Goal: Task Accomplishment & Management: Complete application form

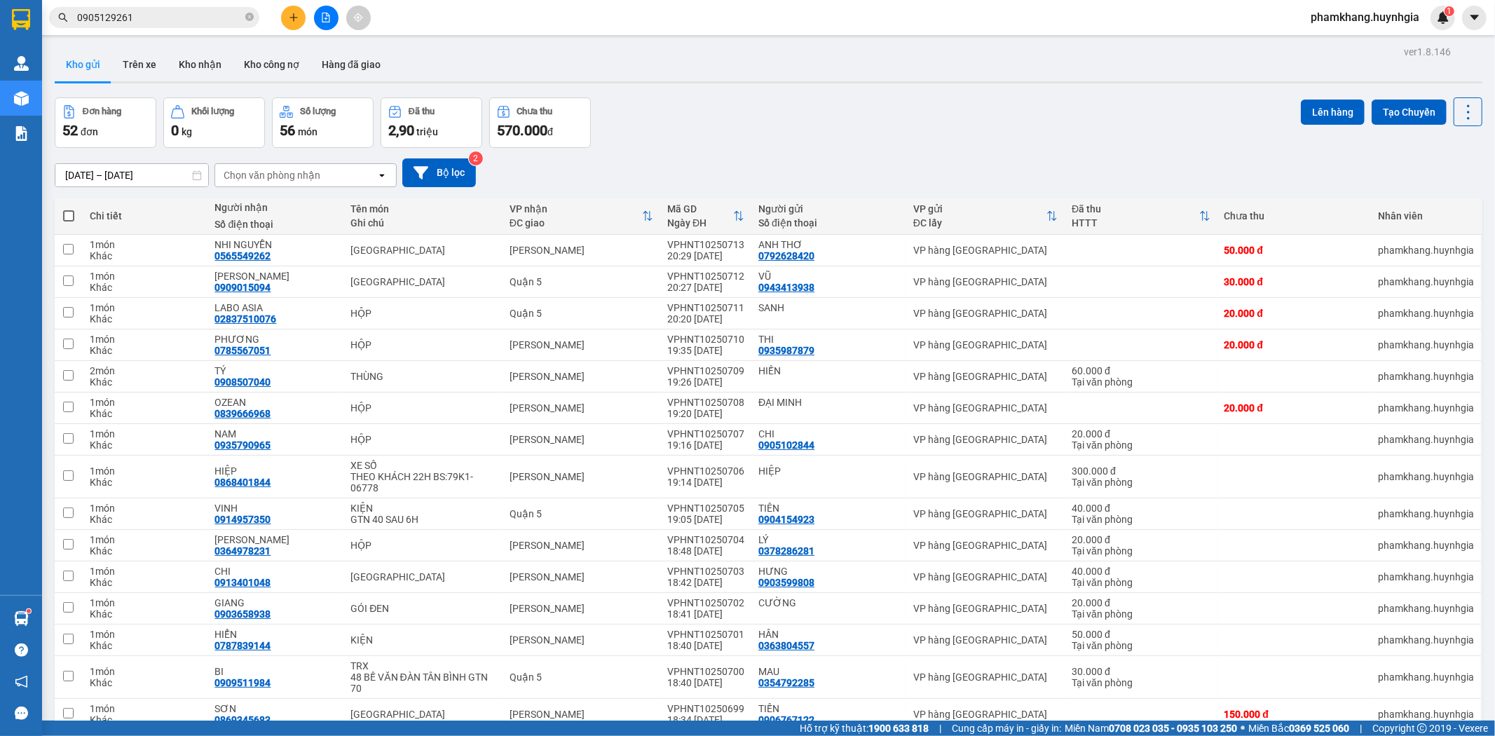
scroll to position [78, 0]
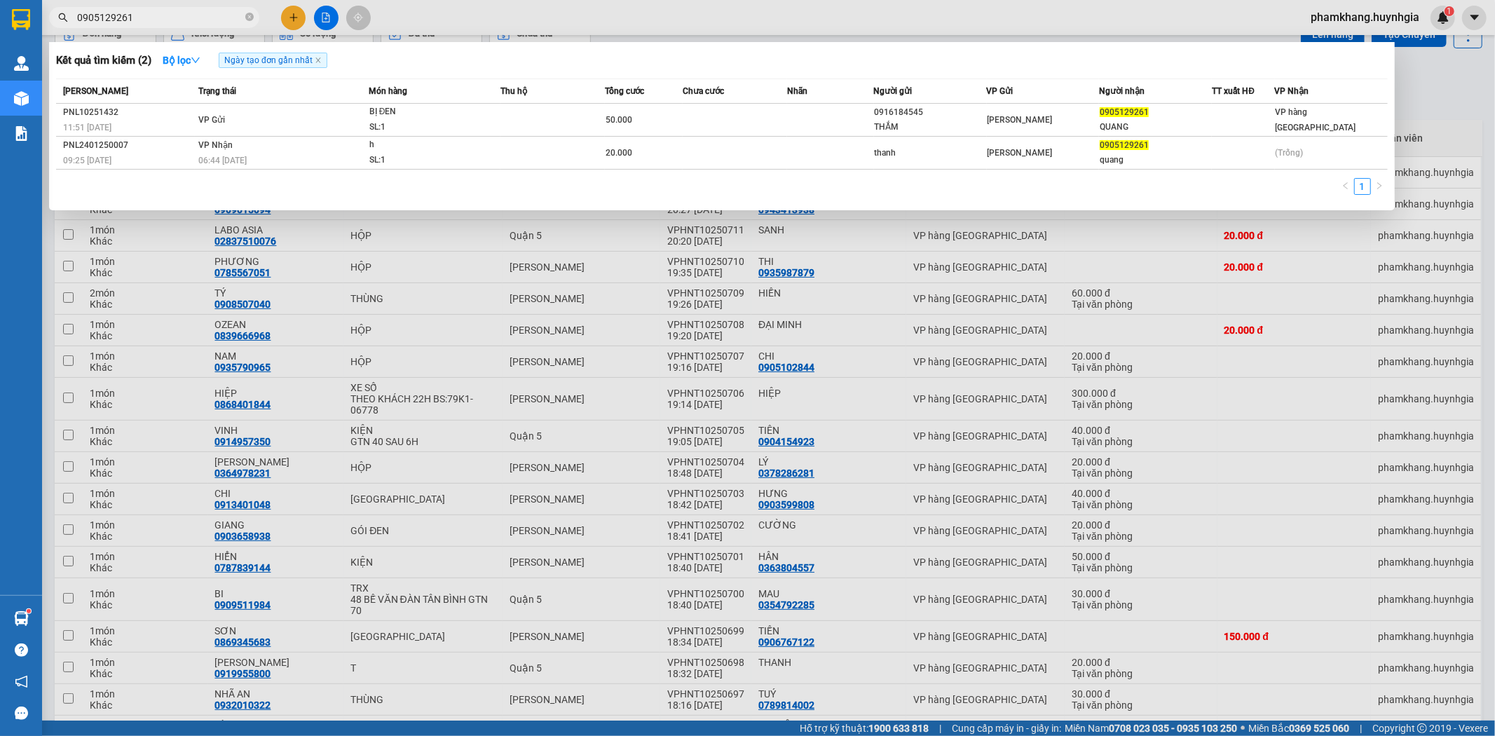
click at [186, 20] on input "0905129261" at bounding box center [159, 17] width 165 height 15
click at [295, 24] on div at bounding box center [747, 368] width 1495 height 736
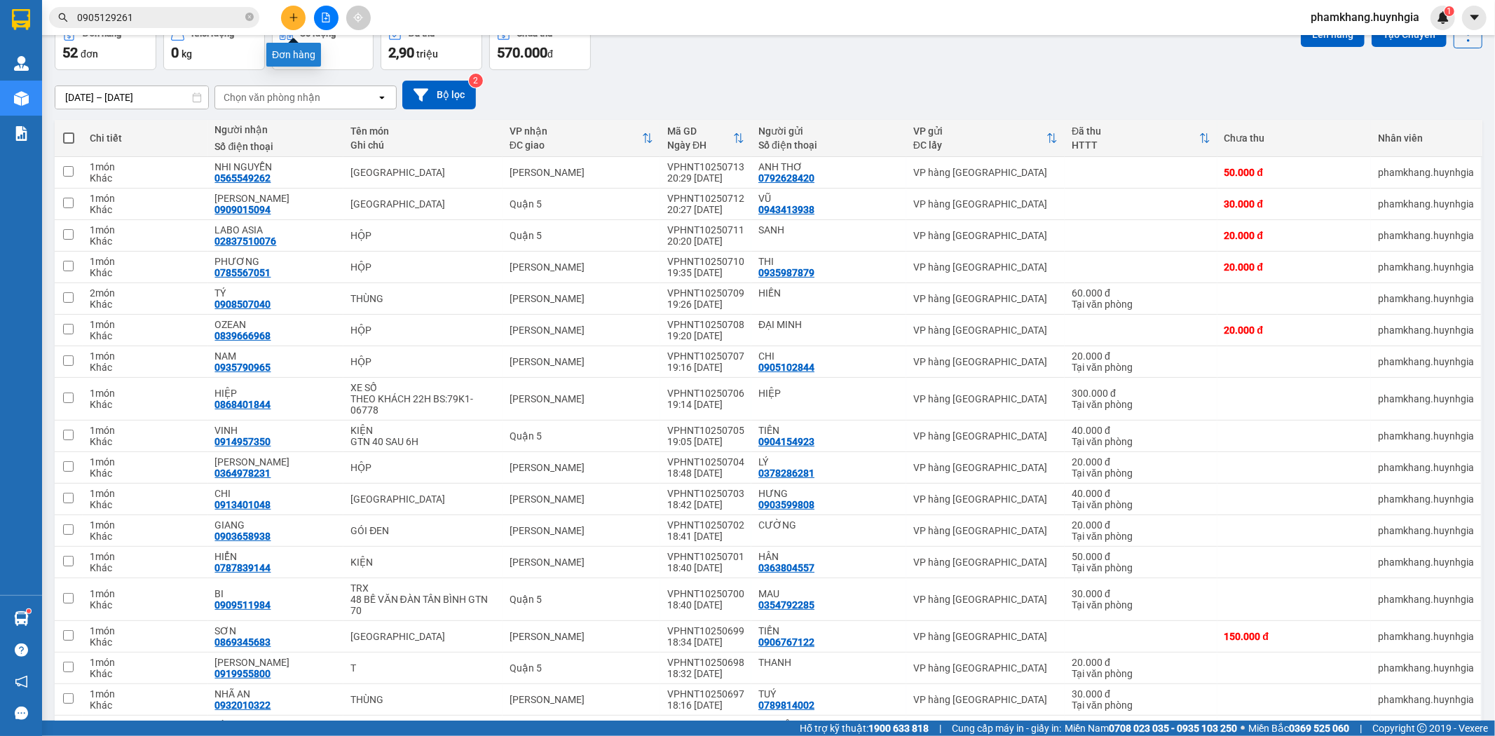
click at [295, 24] on button at bounding box center [293, 18] width 25 height 25
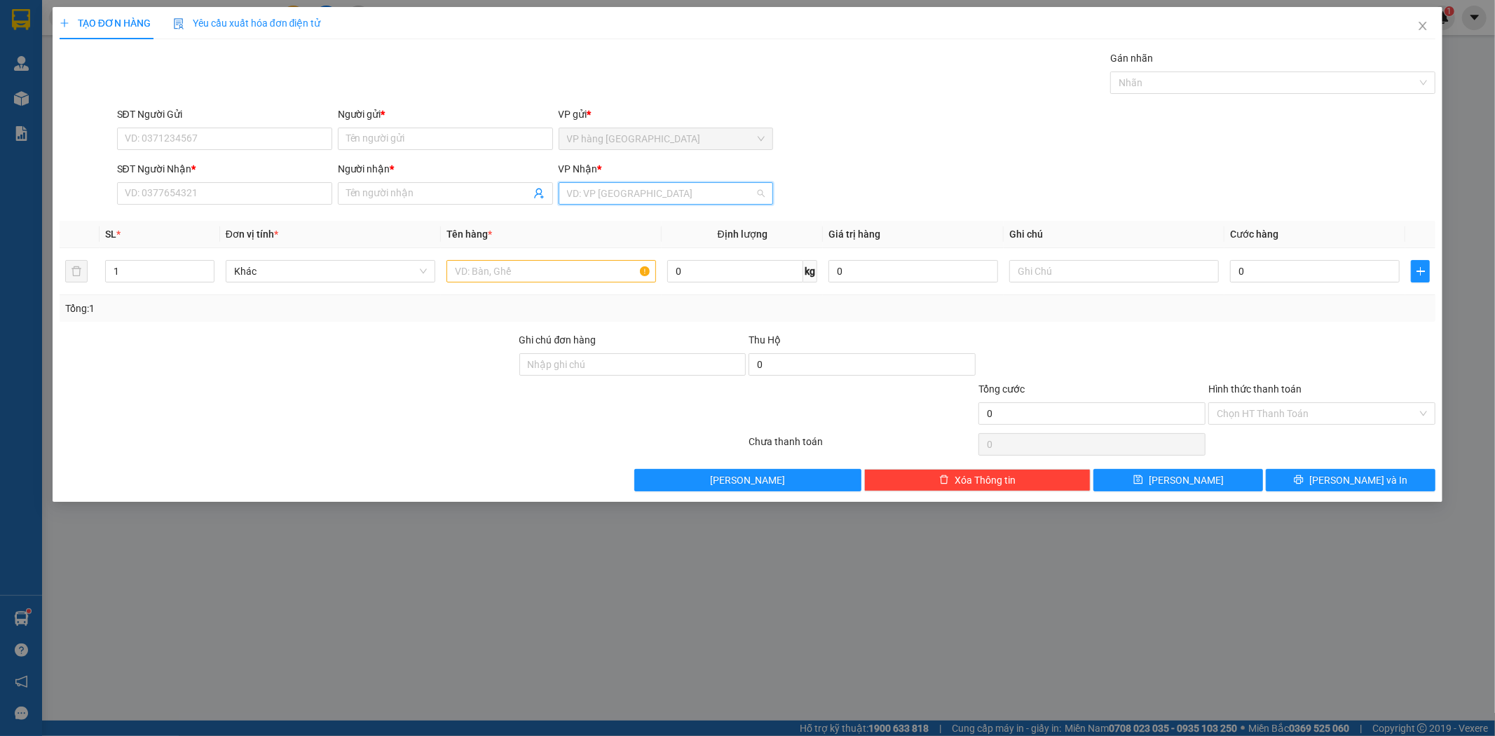
click at [598, 193] on input "search" at bounding box center [661, 193] width 189 height 21
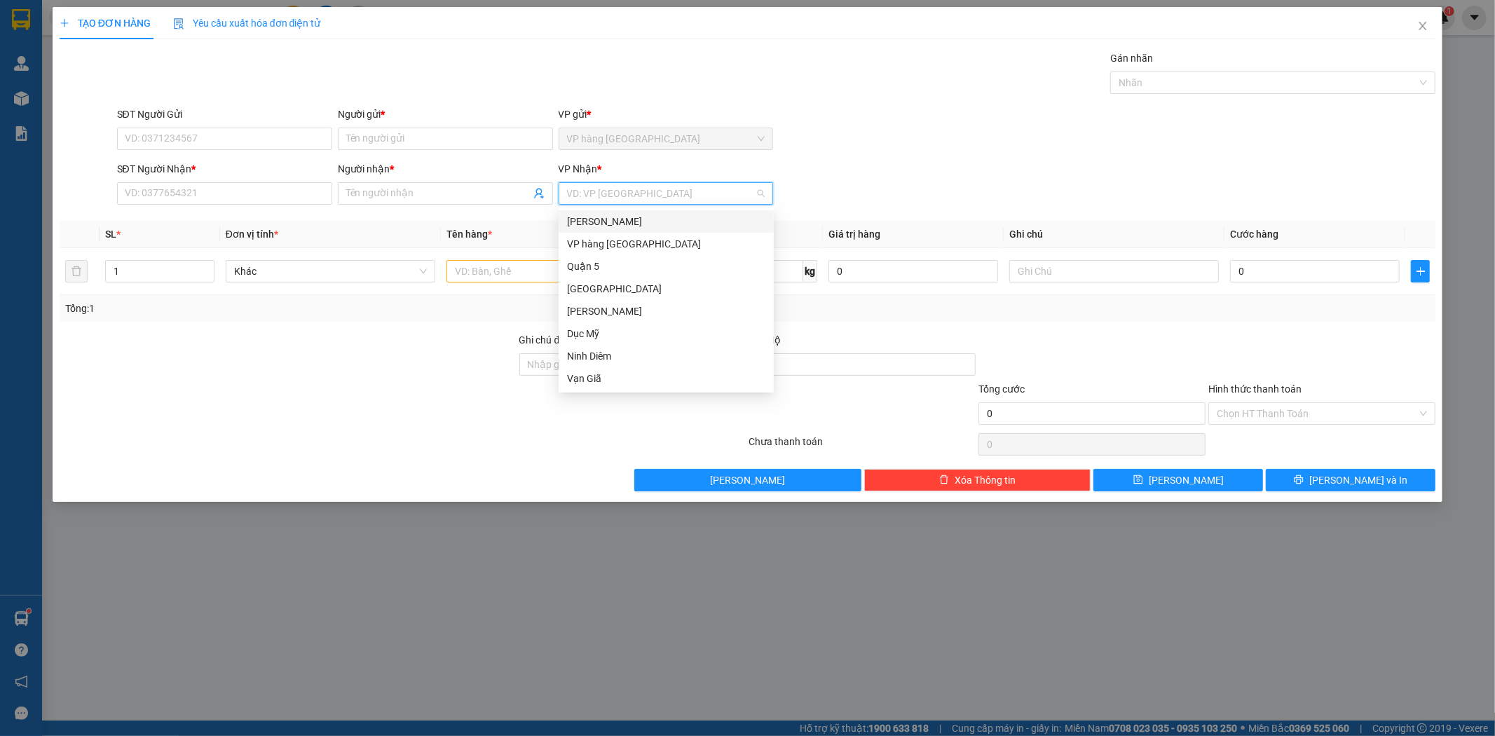
click at [662, 224] on div "[PERSON_NAME]" at bounding box center [666, 221] width 198 height 15
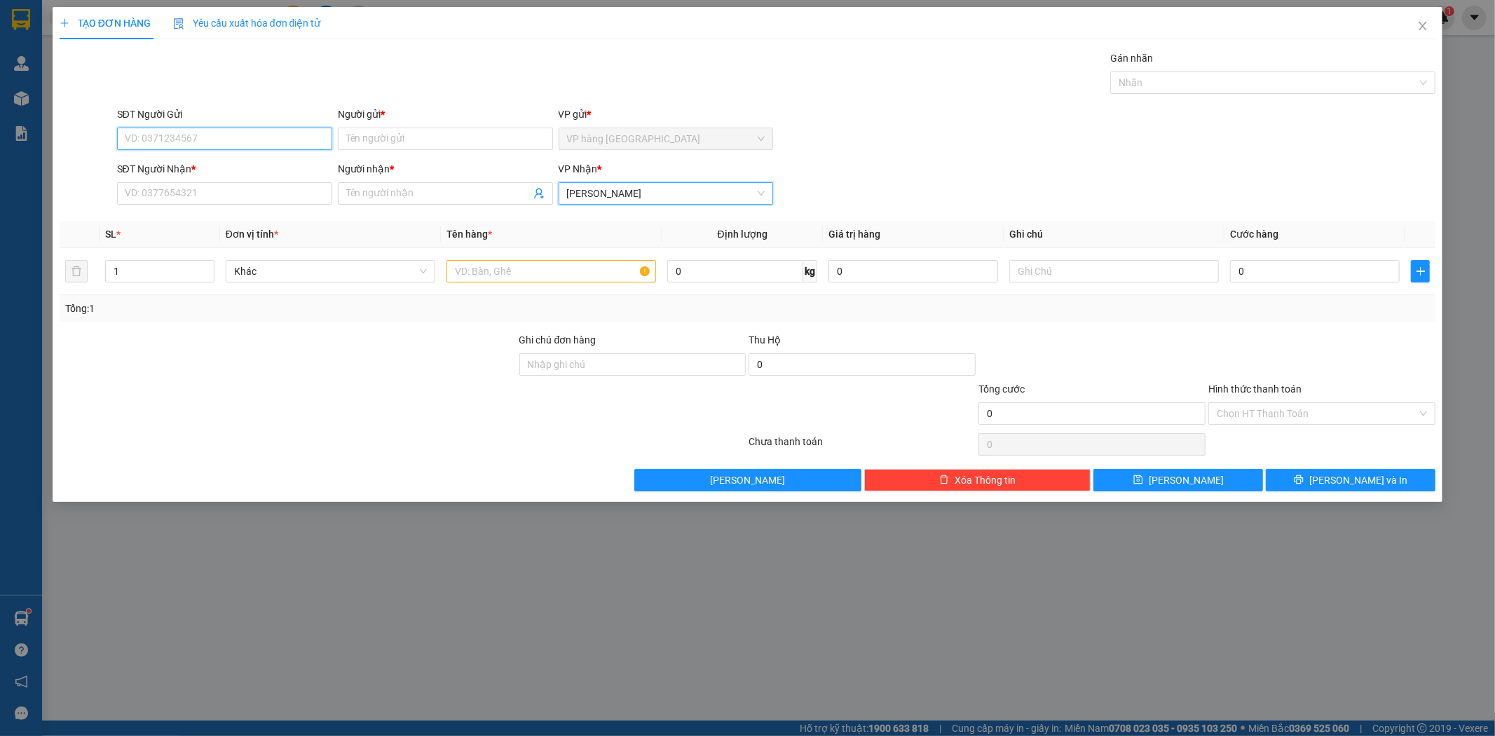
click at [221, 139] on input "SĐT Người Gửi" at bounding box center [224, 139] width 215 height 22
type input "0978172104"
type input "[PERSON_NAME]"
click at [258, 130] on input "0978172104" at bounding box center [224, 139] width 215 height 22
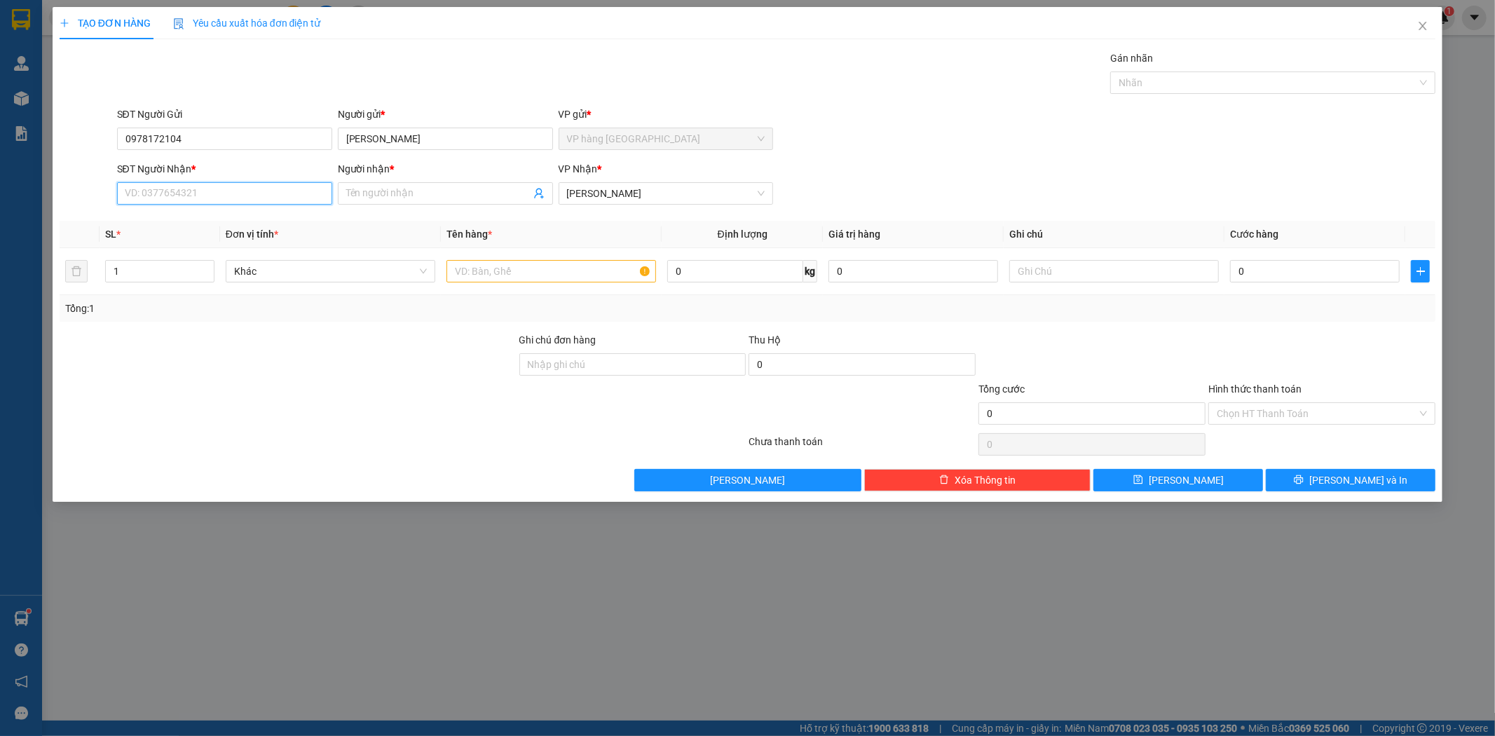
click at [277, 196] on input "SĐT Người Nhận *" at bounding box center [224, 193] width 215 height 22
paste input "0978172104"
type input "0978172104"
click at [425, 142] on input "[PERSON_NAME]" at bounding box center [445, 139] width 215 height 22
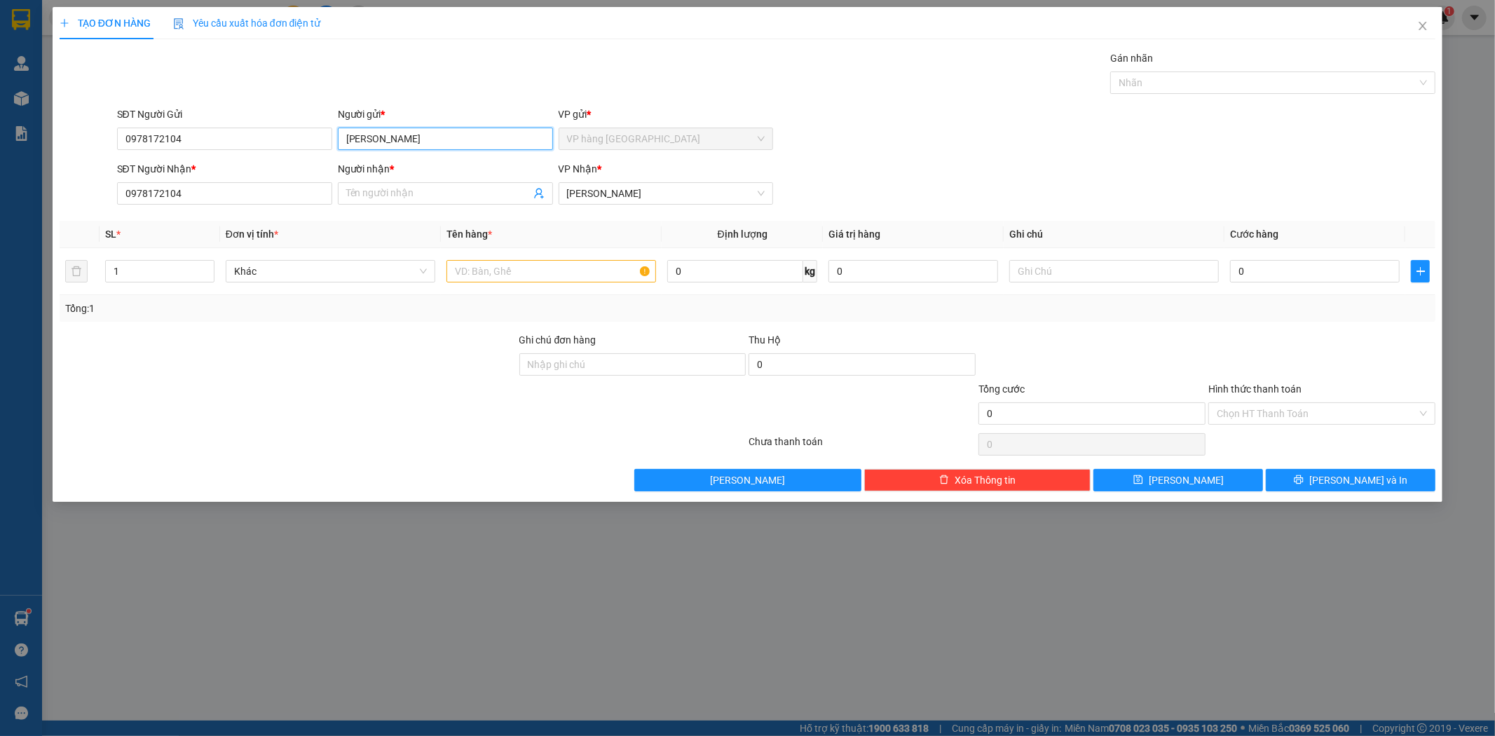
click at [425, 142] on input "[PERSON_NAME]" at bounding box center [445, 139] width 215 height 22
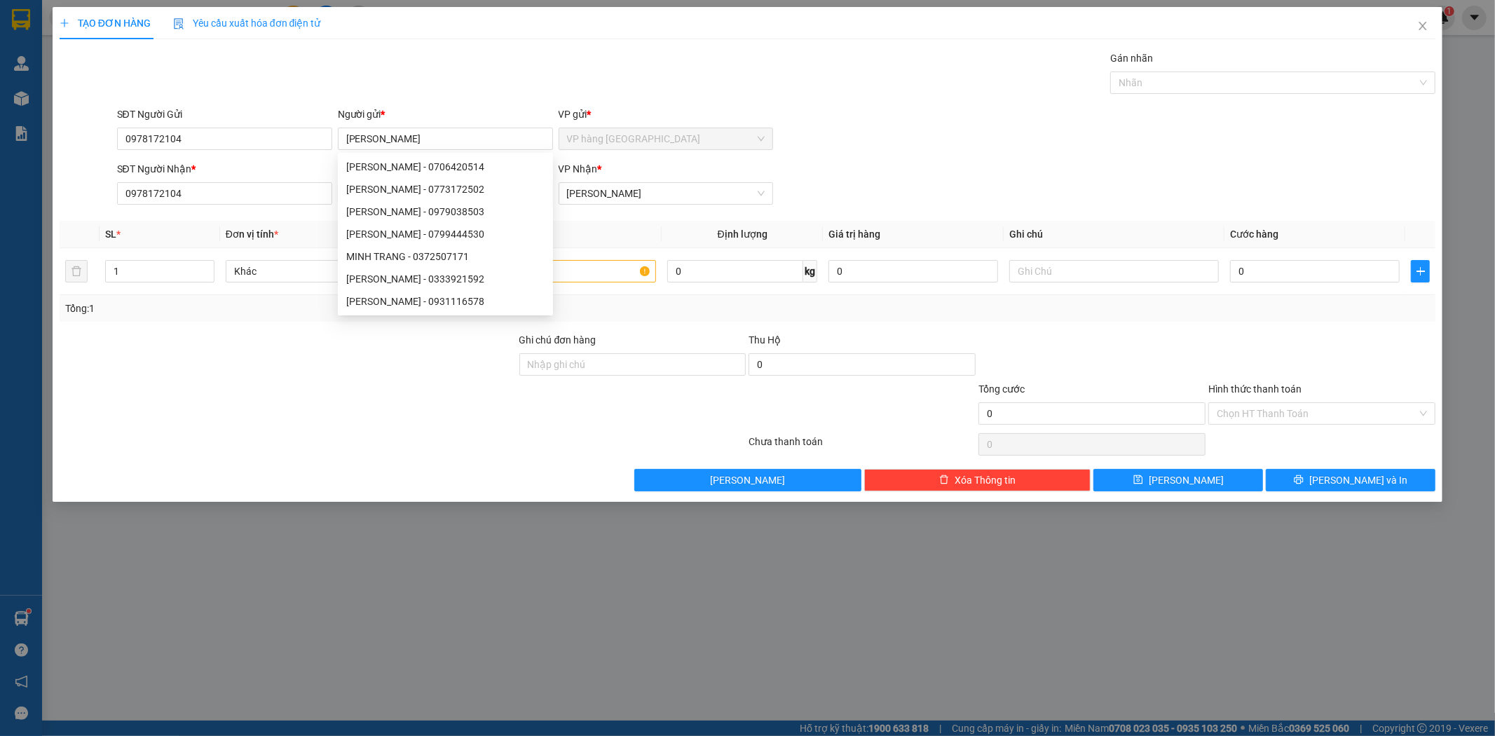
click at [388, 64] on div "Gán nhãn Nhãn" at bounding box center [776, 74] width 1325 height 49
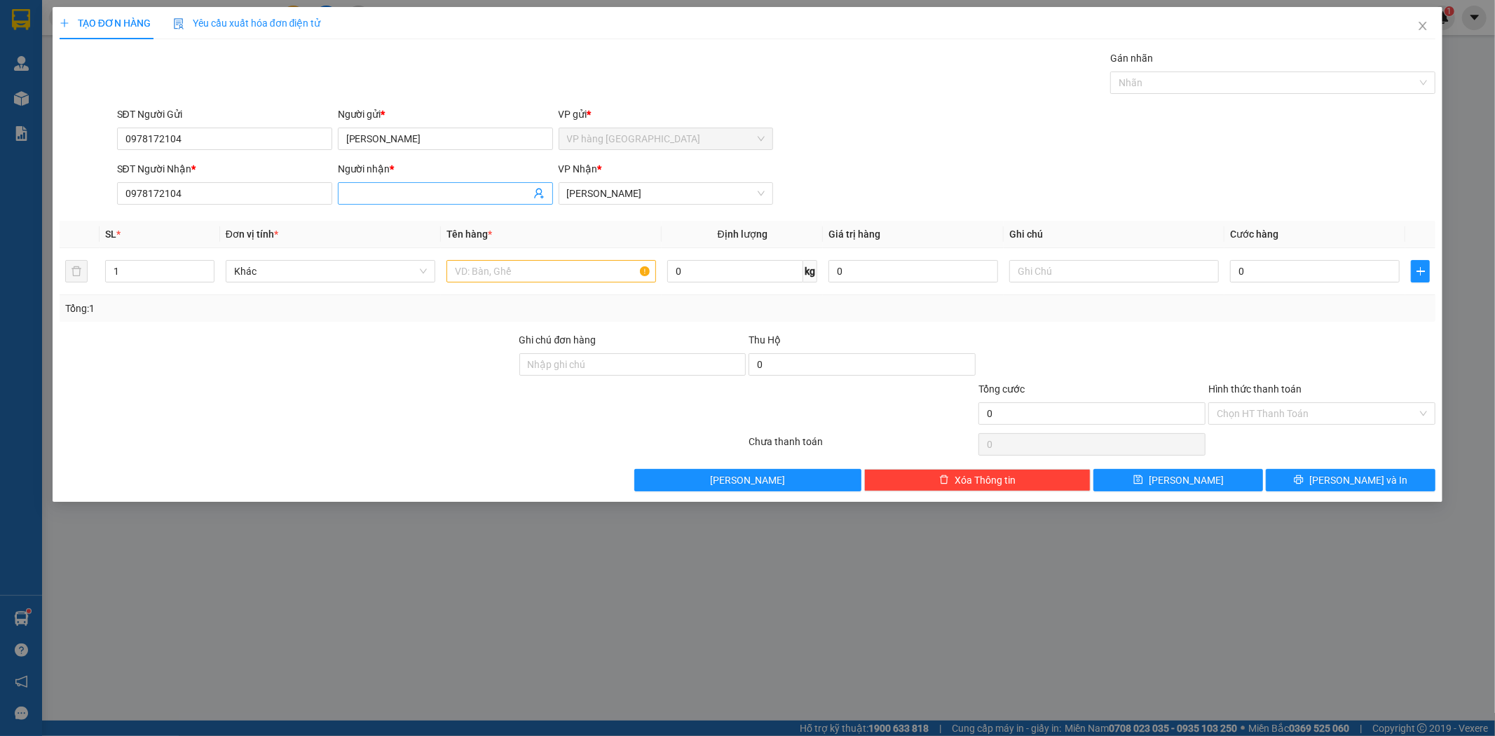
click at [388, 198] on input "Người nhận *" at bounding box center [438, 193] width 184 height 15
paste input "[PERSON_NAME]"
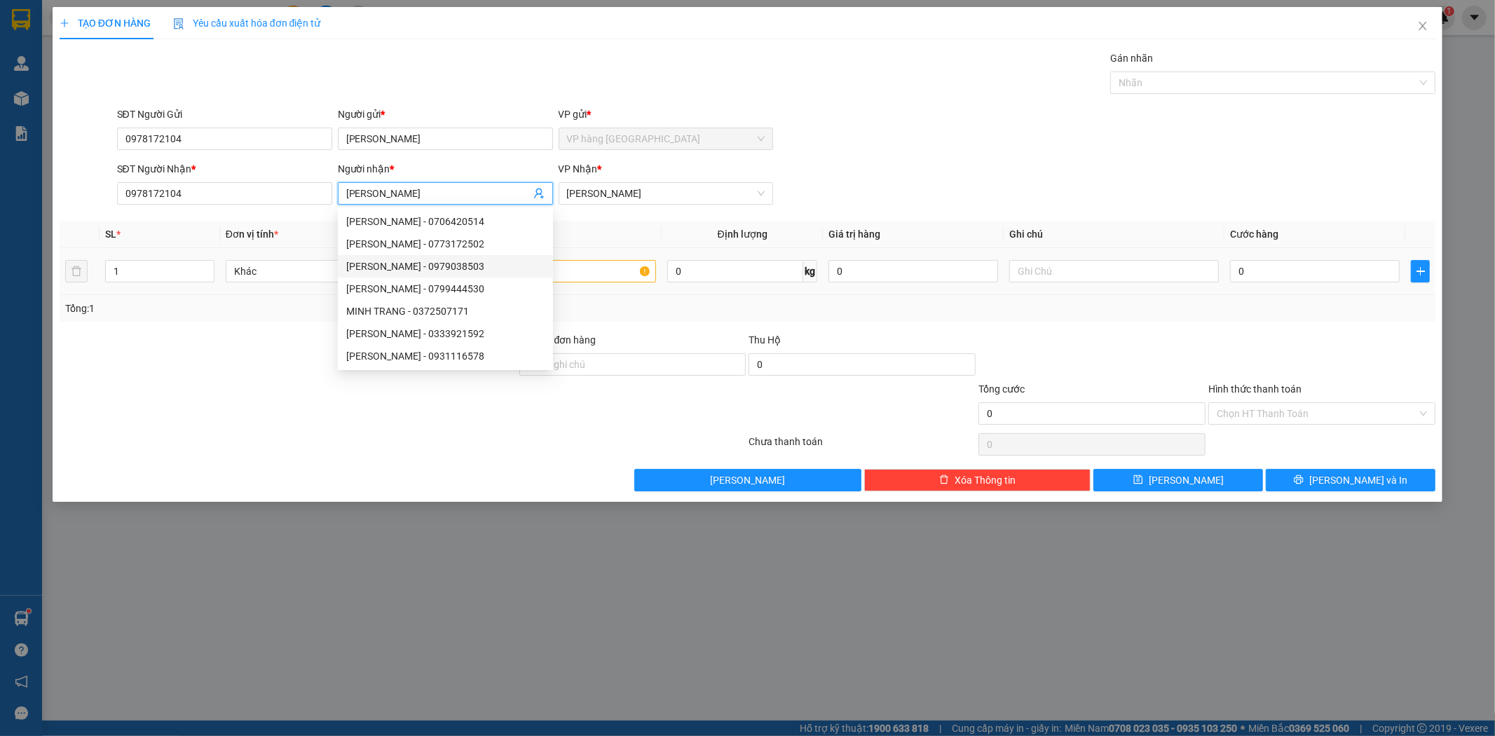
type input "[PERSON_NAME]"
click at [580, 265] on input "text" at bounding box center [551, 271] width 210 height 22
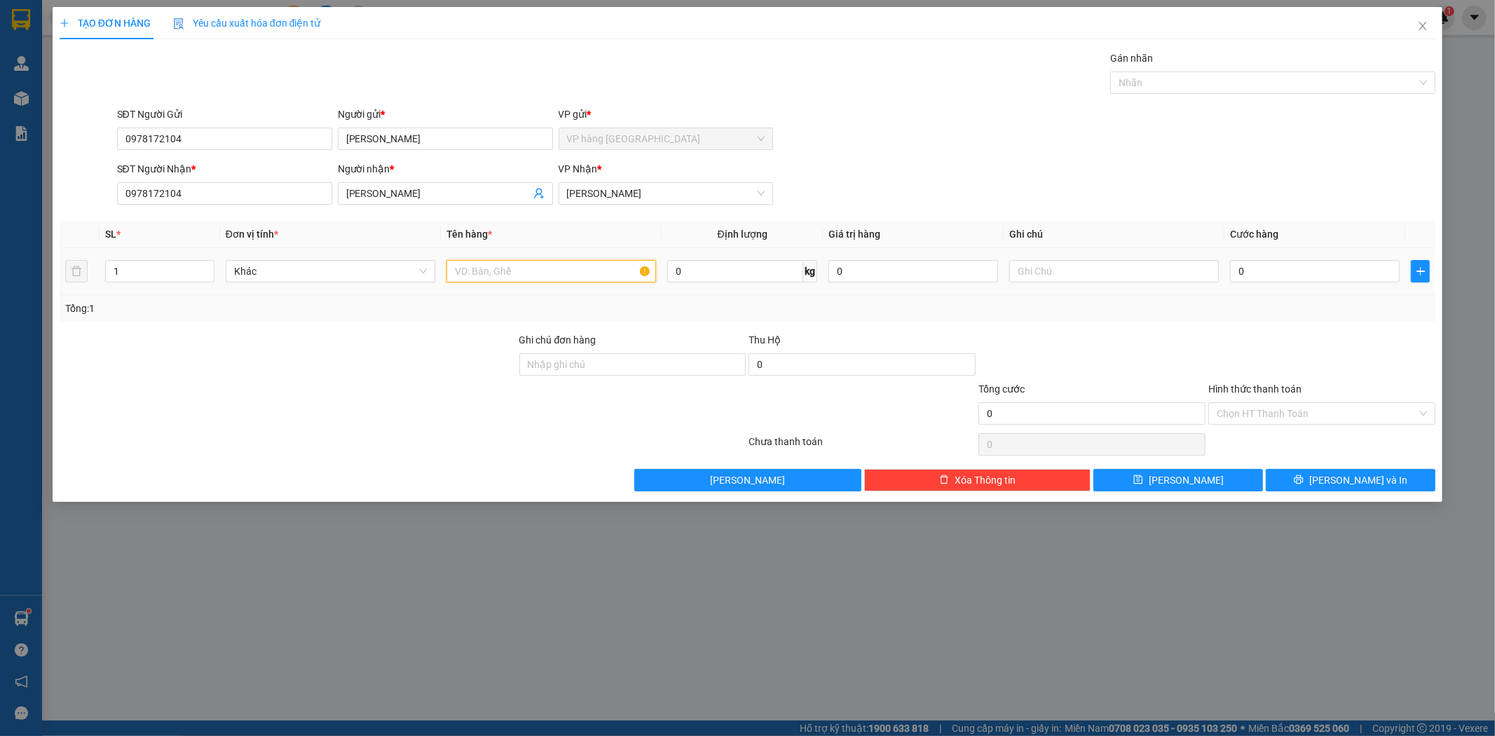
click at [589, 269] on input "text" at bounding box center [551, 271] width 210 height 22
type input "[GEOGRAPHIC_DATA]"
type input "3"
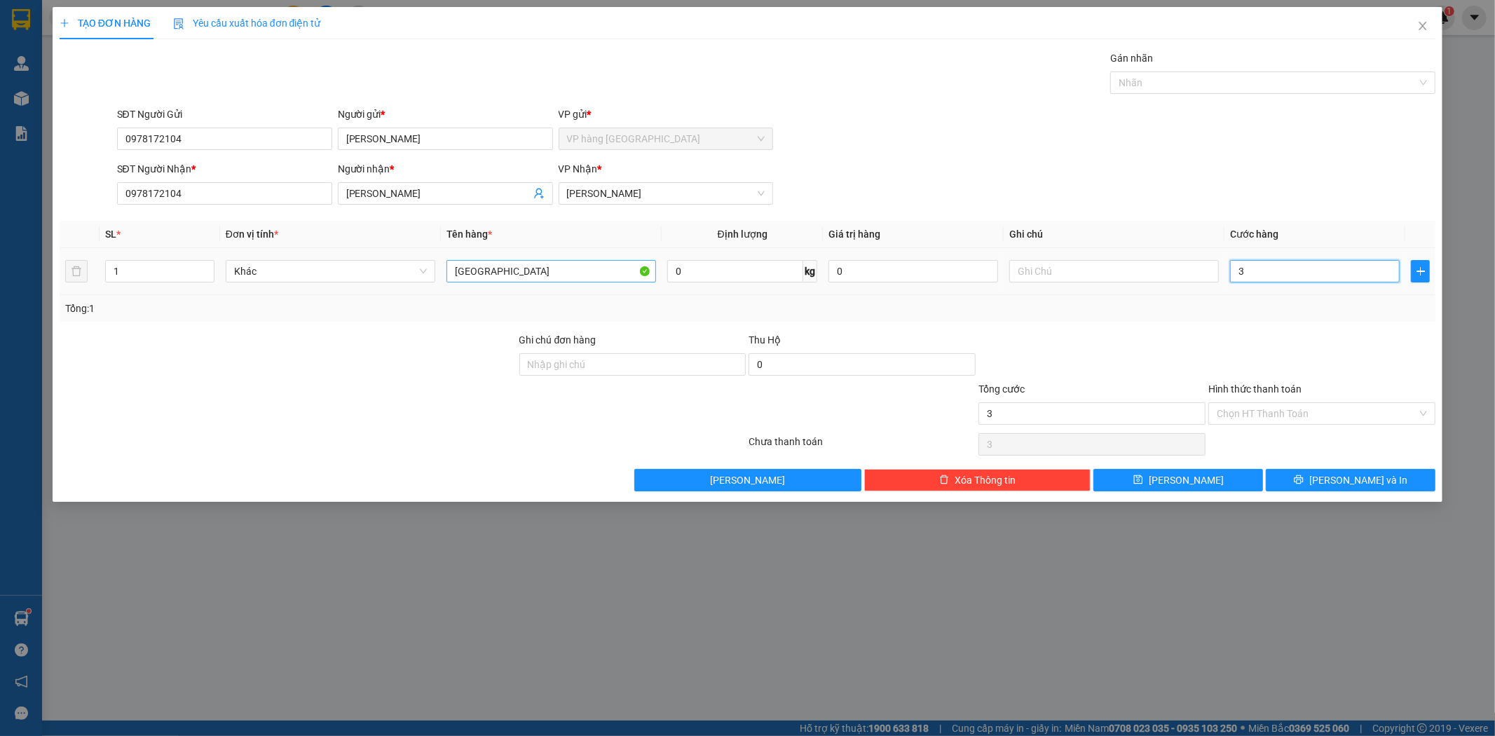
type input "30"
type input "30.000"
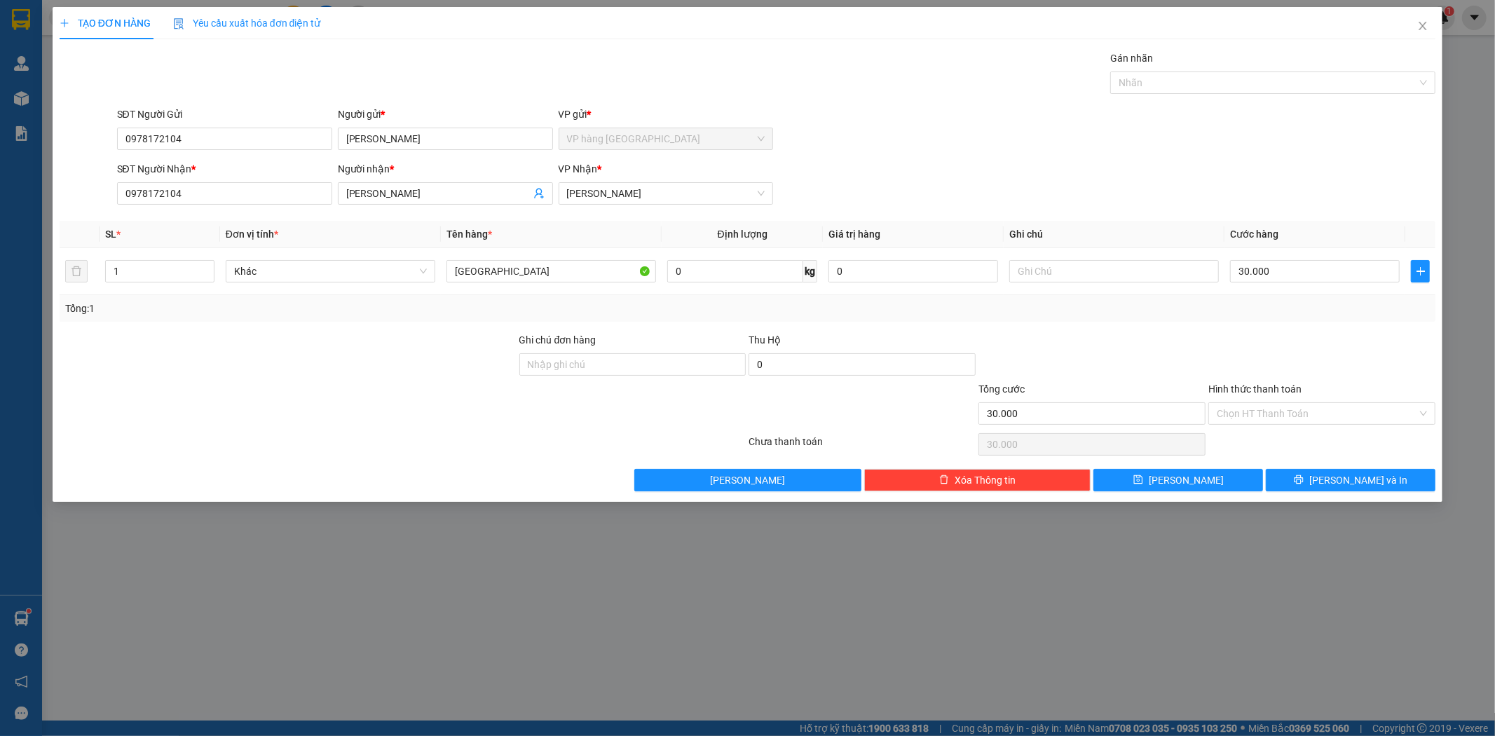
click at [948, 184] on div "SĐT Người Nhận * 0978172104 Người nhận * MINH TRANG VP Nhận * [PERSON_NAME]" at bounding box center [776, 185] width 1325 height 49
drag, startPoint x: 1297, startPoint y: 411, endPoint x: 1297, endPoint y: 421, distance: 9.8
click at [1297, 414] on input "Hình thức thanh toán" at bounding box center [1317, 413] width 200 height 21
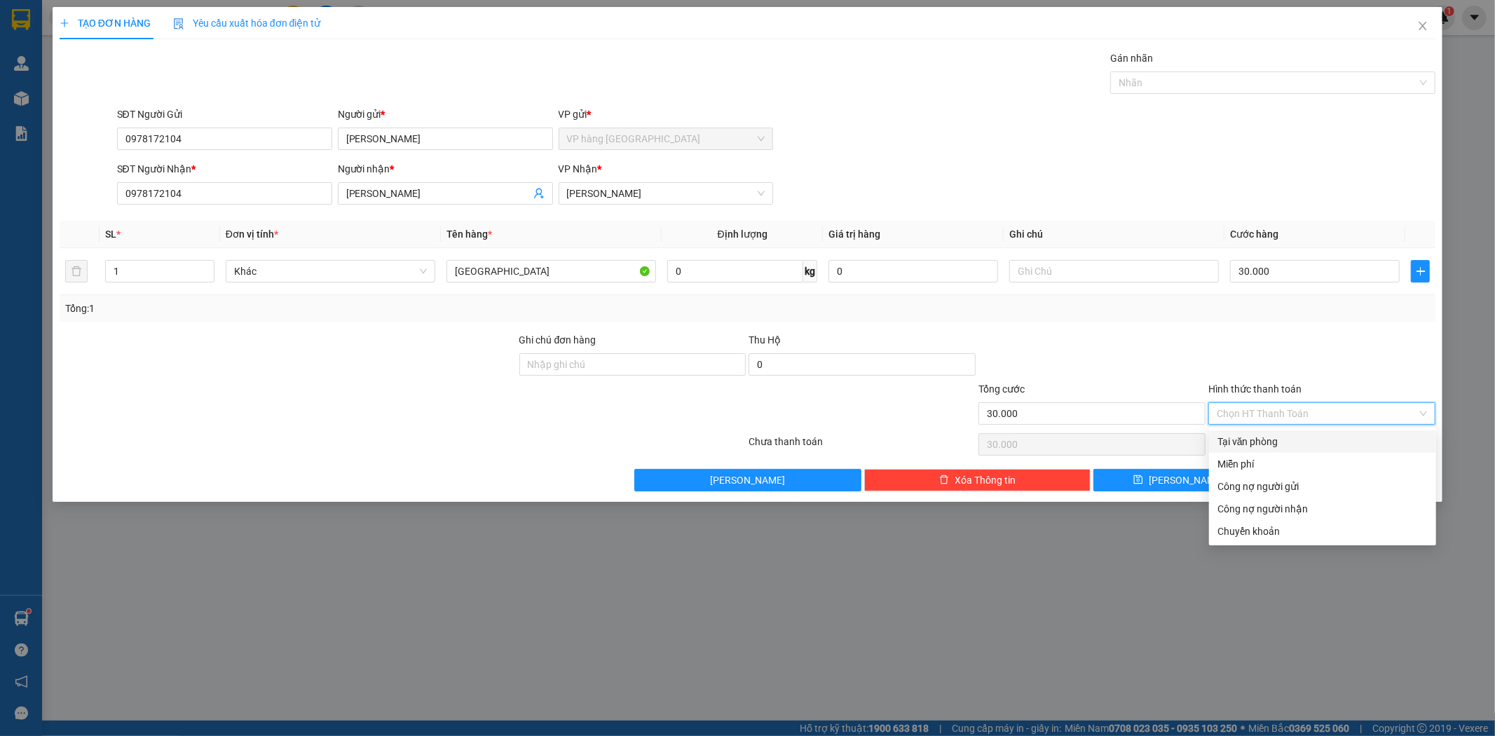
click at [1304, 442] on div "Tại văn phòng" at bounding box center [1322, 441] width 210 height 15
type input "0"
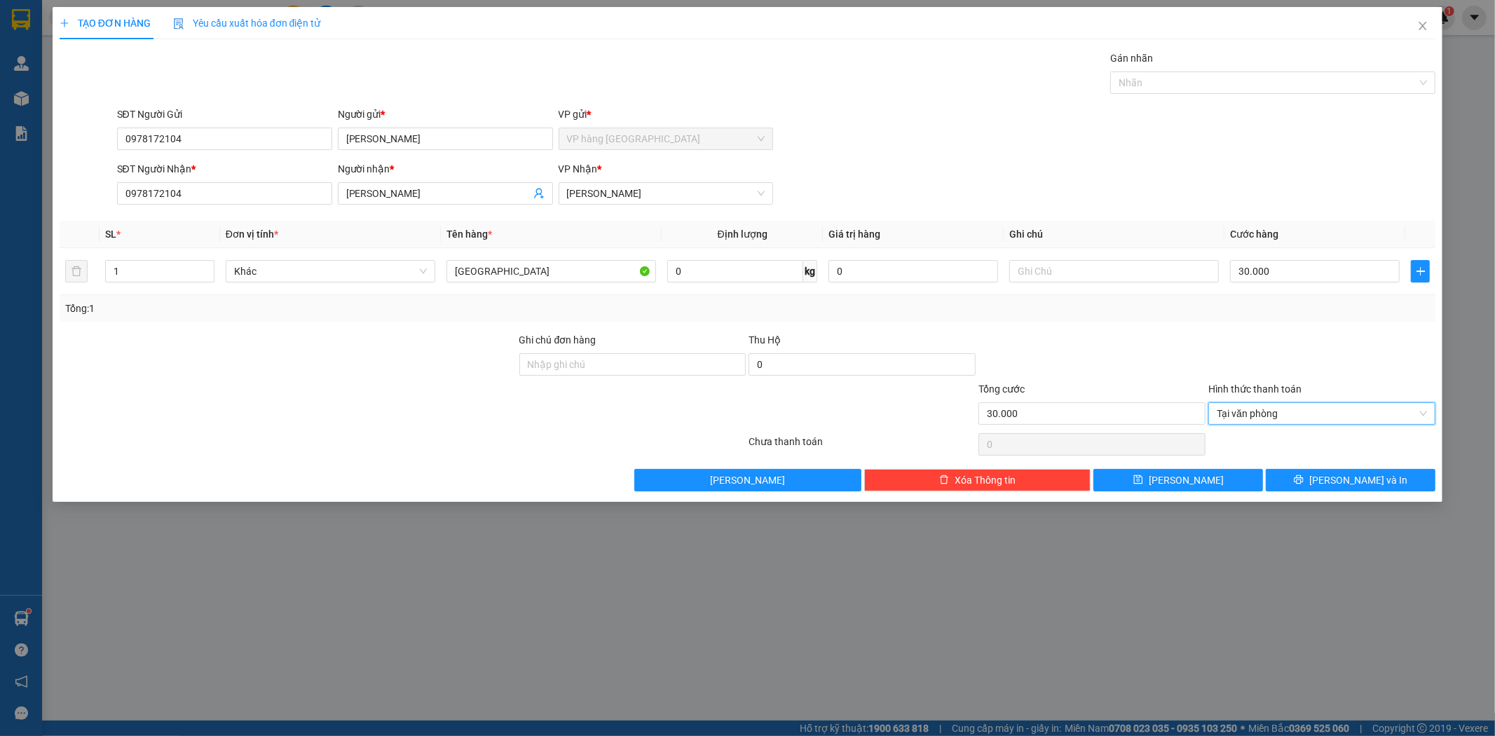
click at [1315, 349] on div at bounding box center [1322, 356] width 230 height 49
click at [1336, 484] on button "[PERSON_NAME] và In" at bounding box center [1351, 480] width 170 height 22
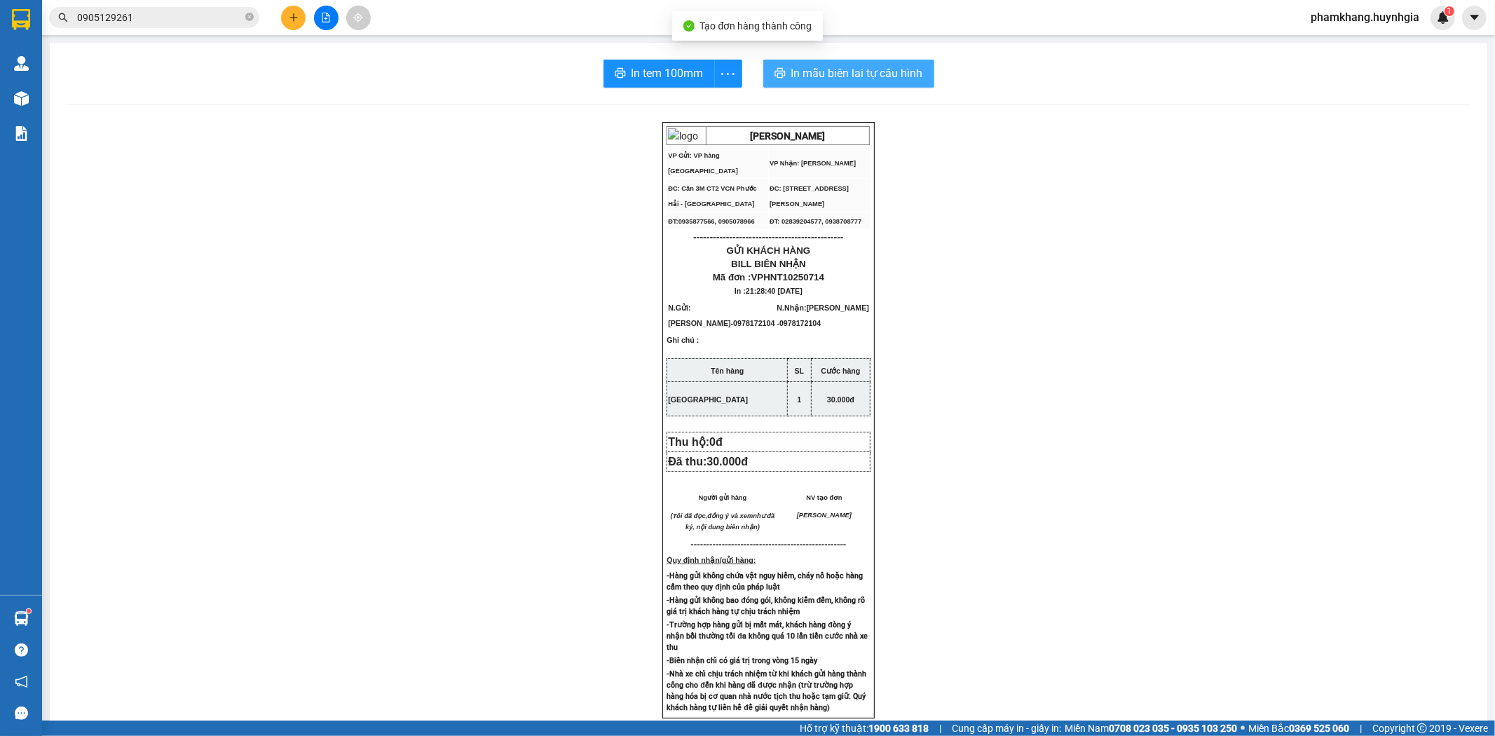
click at [794, 77] on span "In mẫu biên lai tự cấu hình" at bounding box center [857, 73] width 132 height 18
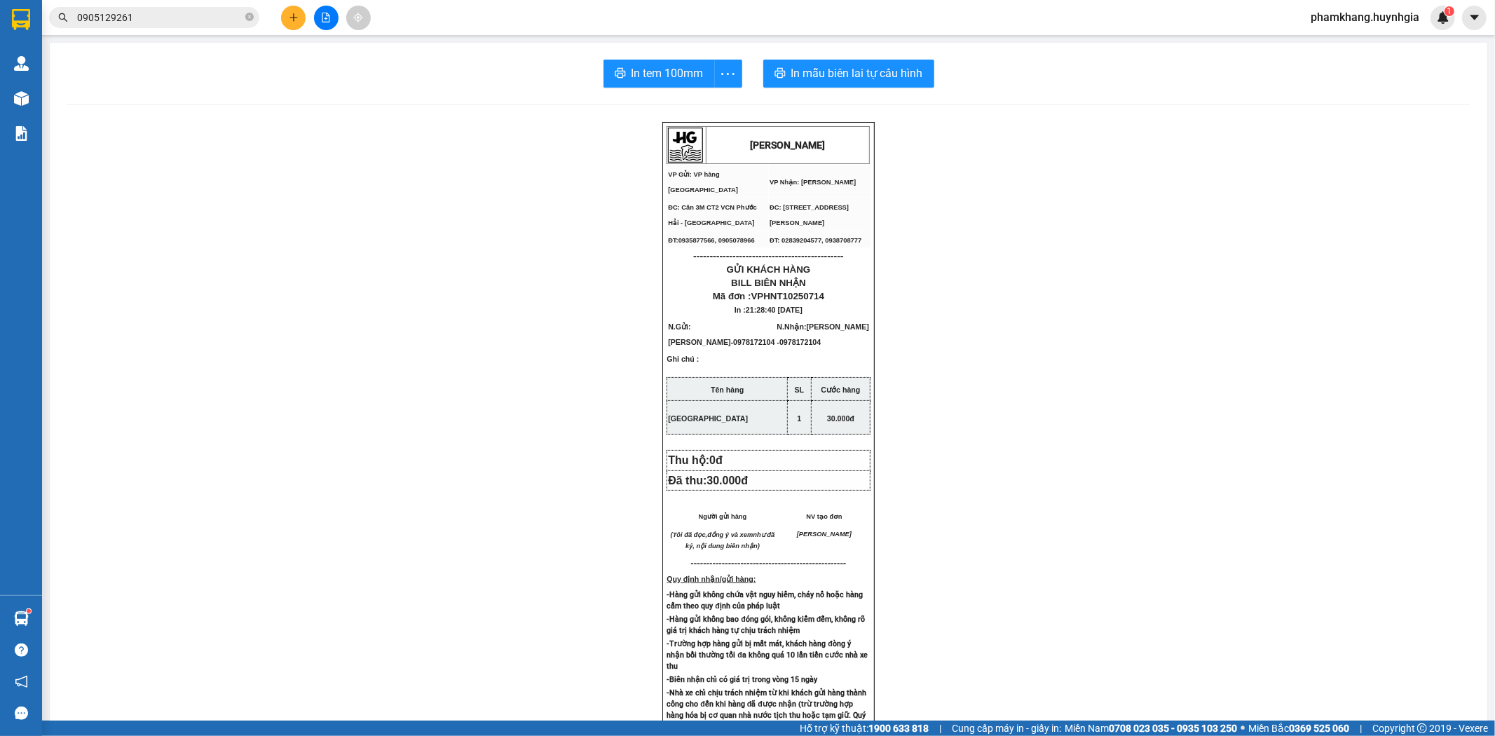
click at [685, 77] on span "In tem 100mm" at bounding box center [667, 73] width 72 height 18
click at [290, 15] on icon "plus" at bounding box center [294, 18] width 10 height 10
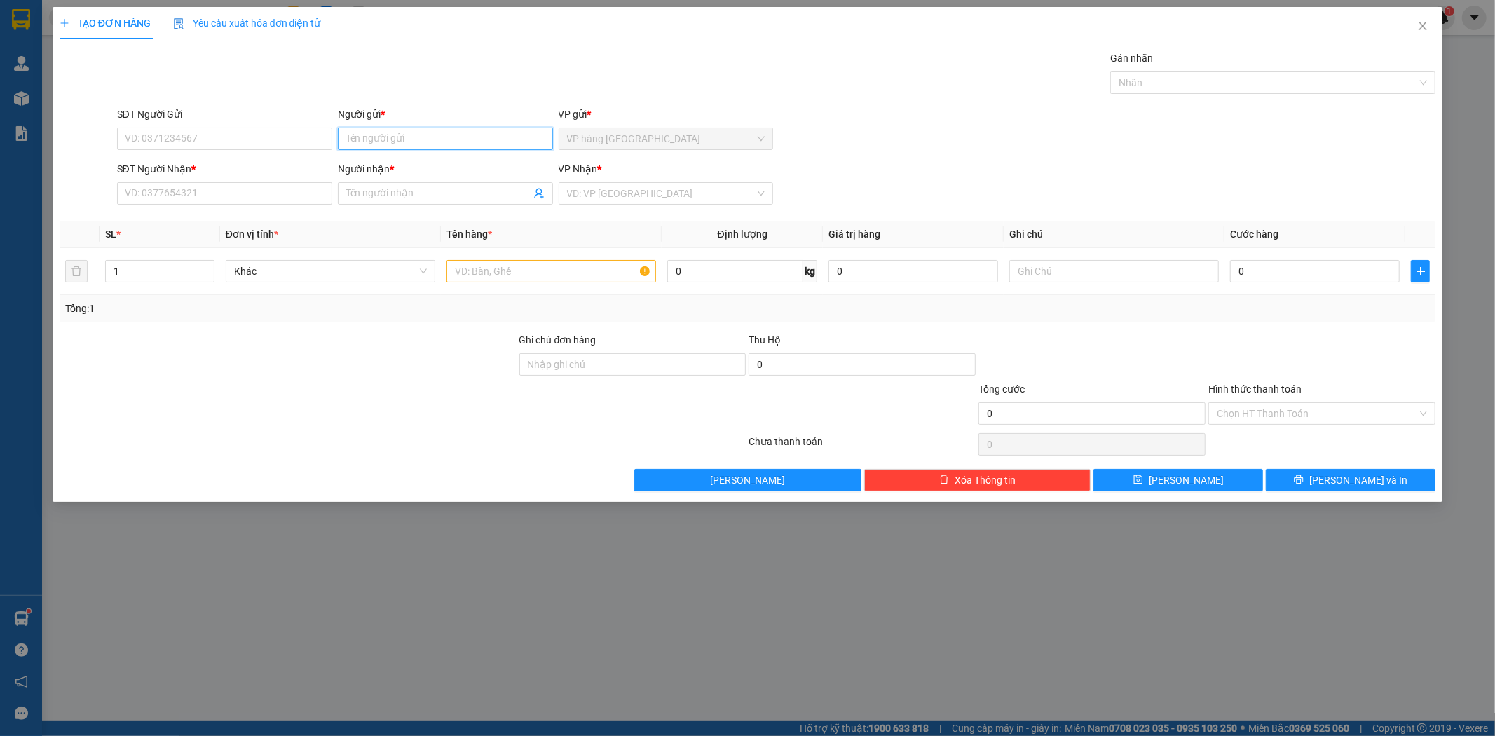
click at [391, 142] on input "Người gửi *" at bounding box center [445, 139] width 215 height 22
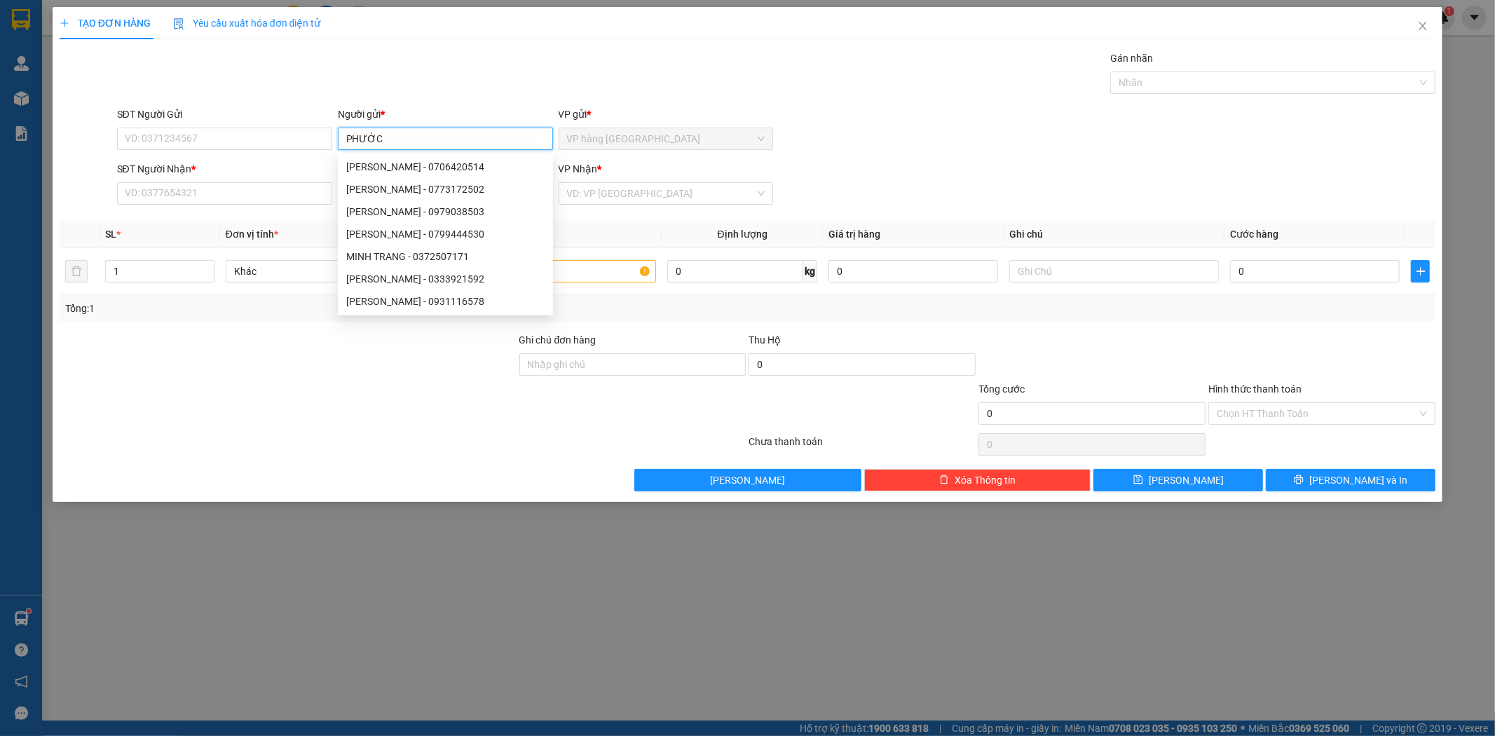
type input "PHƯỚC"
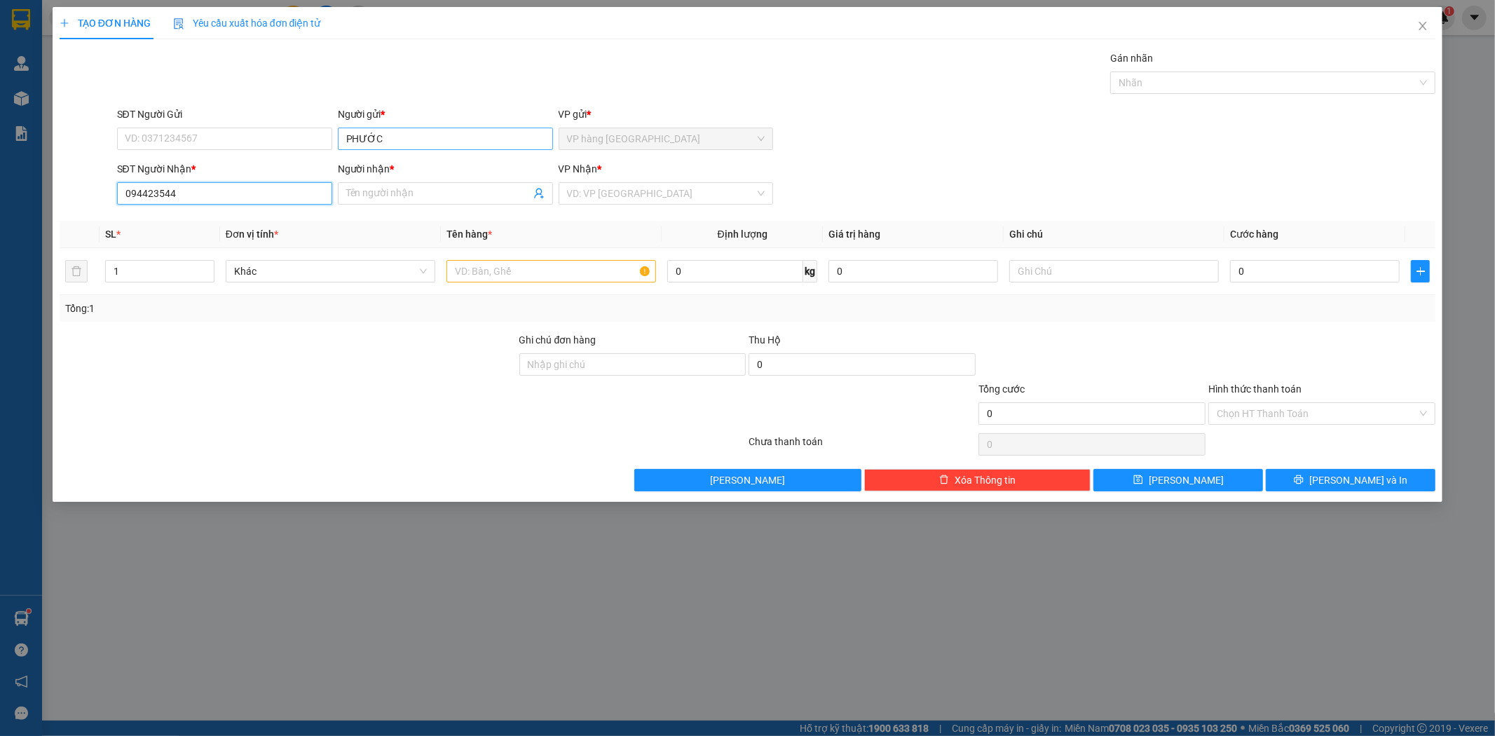
type input "0944235442"
click at [214, 214] on div "0944235442 - MY" at bounding box center [224, 221] width 198 height 15
type input "MY"
type input "0944235442"
type input "2"
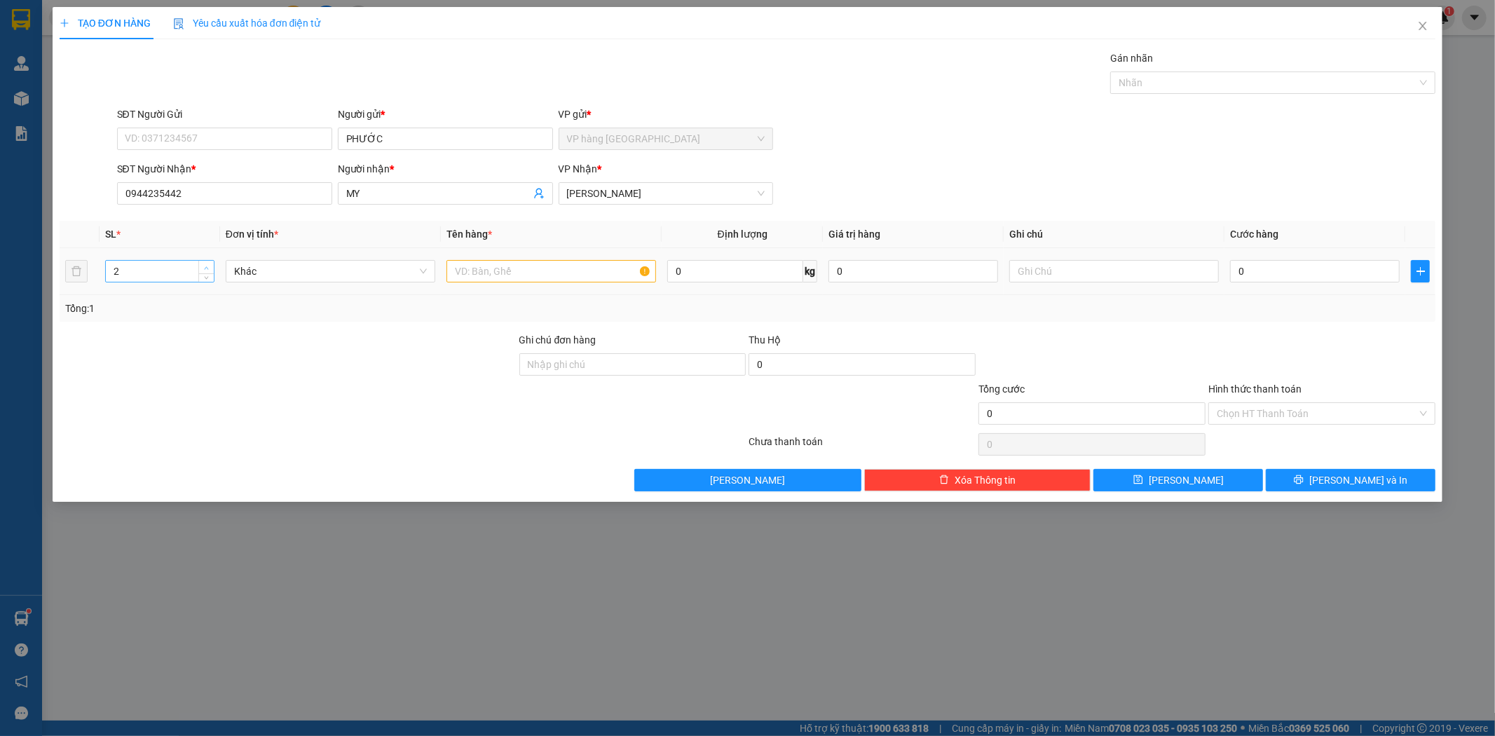
click at [207, 266] on icon "up" at bounding box center [206, 268] width 5 height 5
click at [514, 264] on input "text" at bounding box center [551, 271] width 210 height 22
type input "[GEOGRAPHIC_DATA]"
drag, startPoint x: 1060, startPoint y: 186, endPoint x: 1283, endPoint y: 320, distance: 259.0
click at [1074, 189] on div "SĐT Người Nhận * 0944235442 Người nhận * MY VP Nhận * [PERSON_NAME]" at bounding box center [776, 185] width 1325 height 49
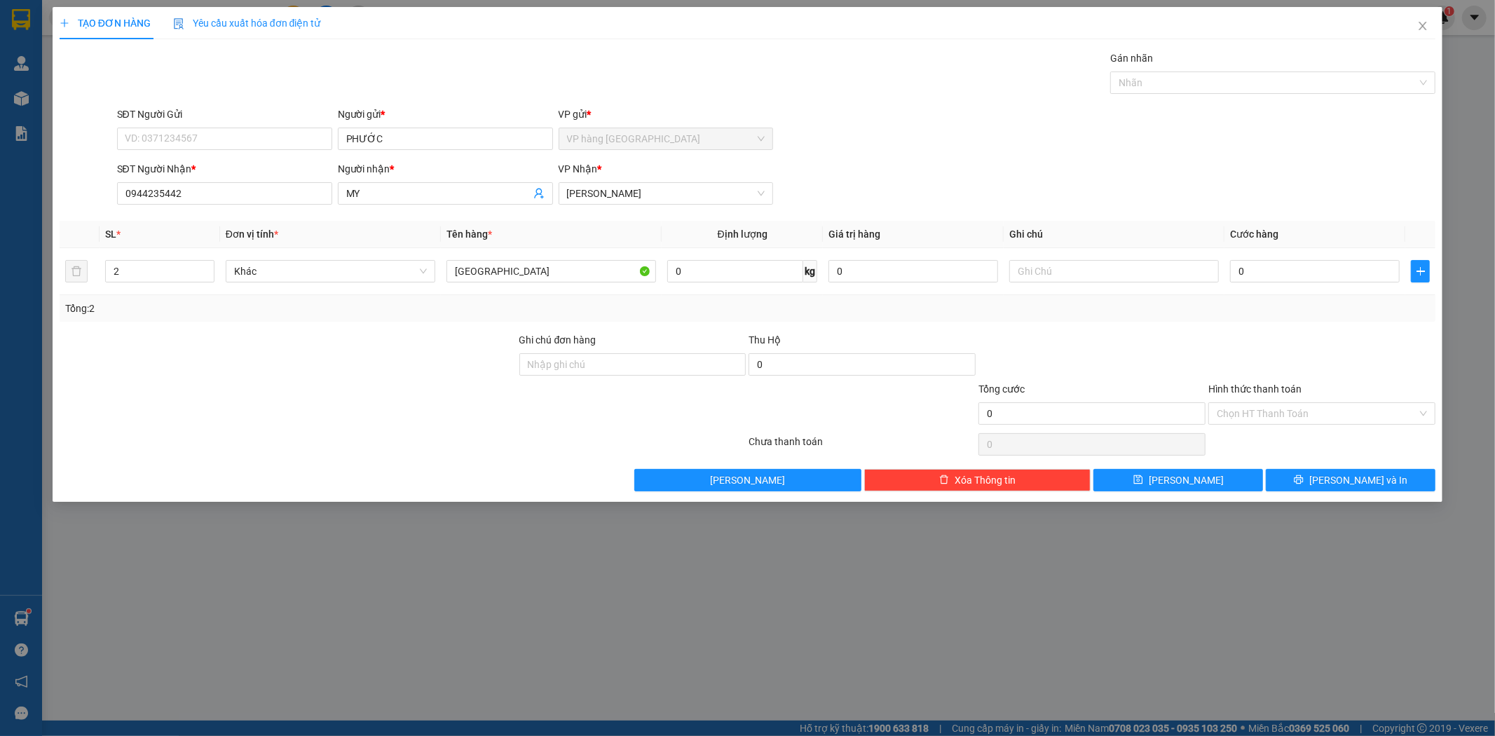
click at [1340, 492] on div "TẠO ĐƠN HÀNG Yêu cầu xuất hóa đơn điện tử Transit Pickup Surcharge Ids Transit …" at bounding box center [748, 254] width 1390 height 495
click at [1341, 474] on span "[PERSON_NAME] và In" at bounding box center [1358, 479] width 98 height 15
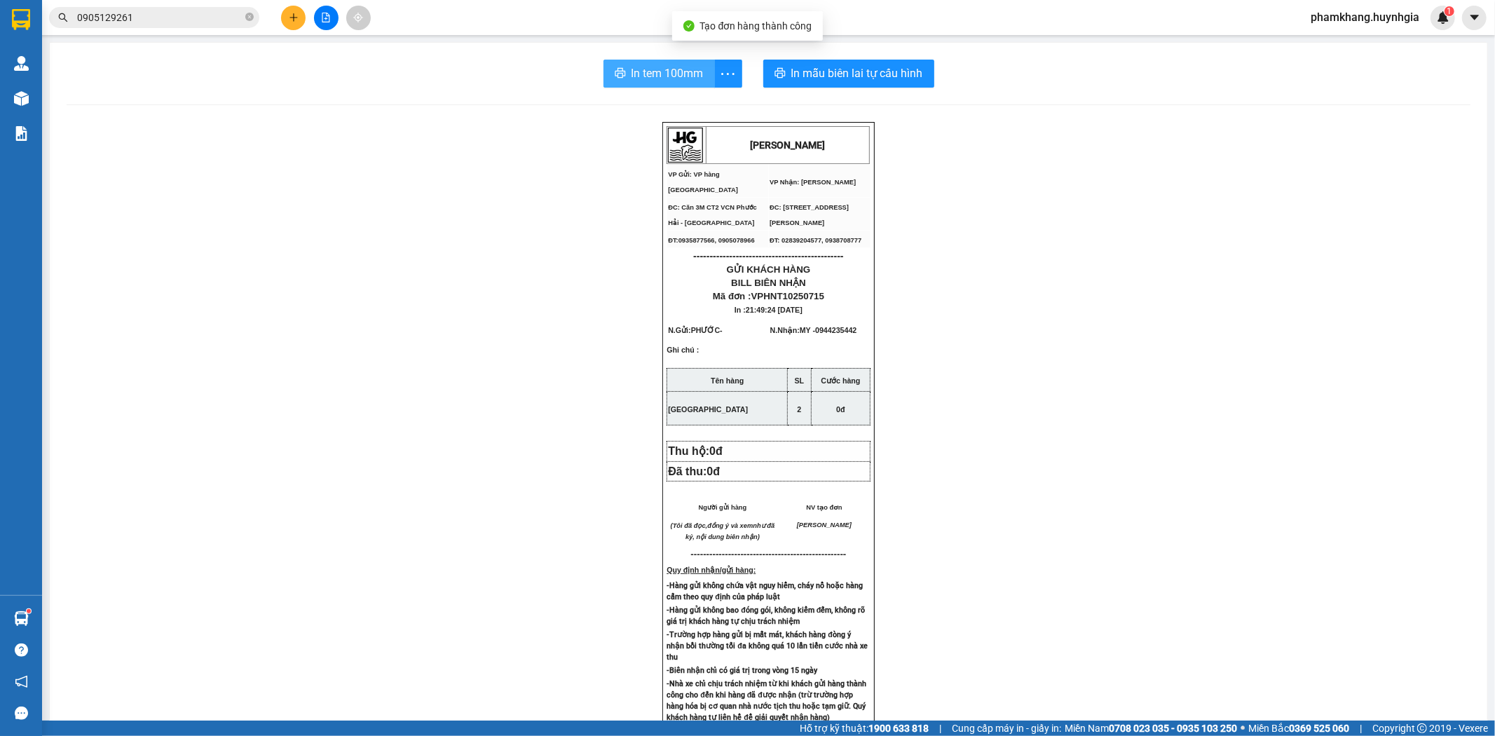
click at [685, 79] on span "In tem 100mm" at bounding box center [667, 73] width 72 height 18
click at [652, 72] on span "In tem 100mm" at bounding box center [667, 73] width 72 height 18
click at [549, 131] on div "[PERSON_NAME] VP Gửi: VP hàng Nha Trang VP Nhận: [PERSON_NAME] ĐC: Căn 3M CT2…" at bounding box center [769, 588] width 1404 height 932
click at [968, 542] on div "[PERSON_NAME] VP Gửi: VP hàng Nha Trang VP Nhận: [PERSON_NAME] ĐC: Căn 3M CT2…" at bounding box center [769, 588] width 1404 height 932
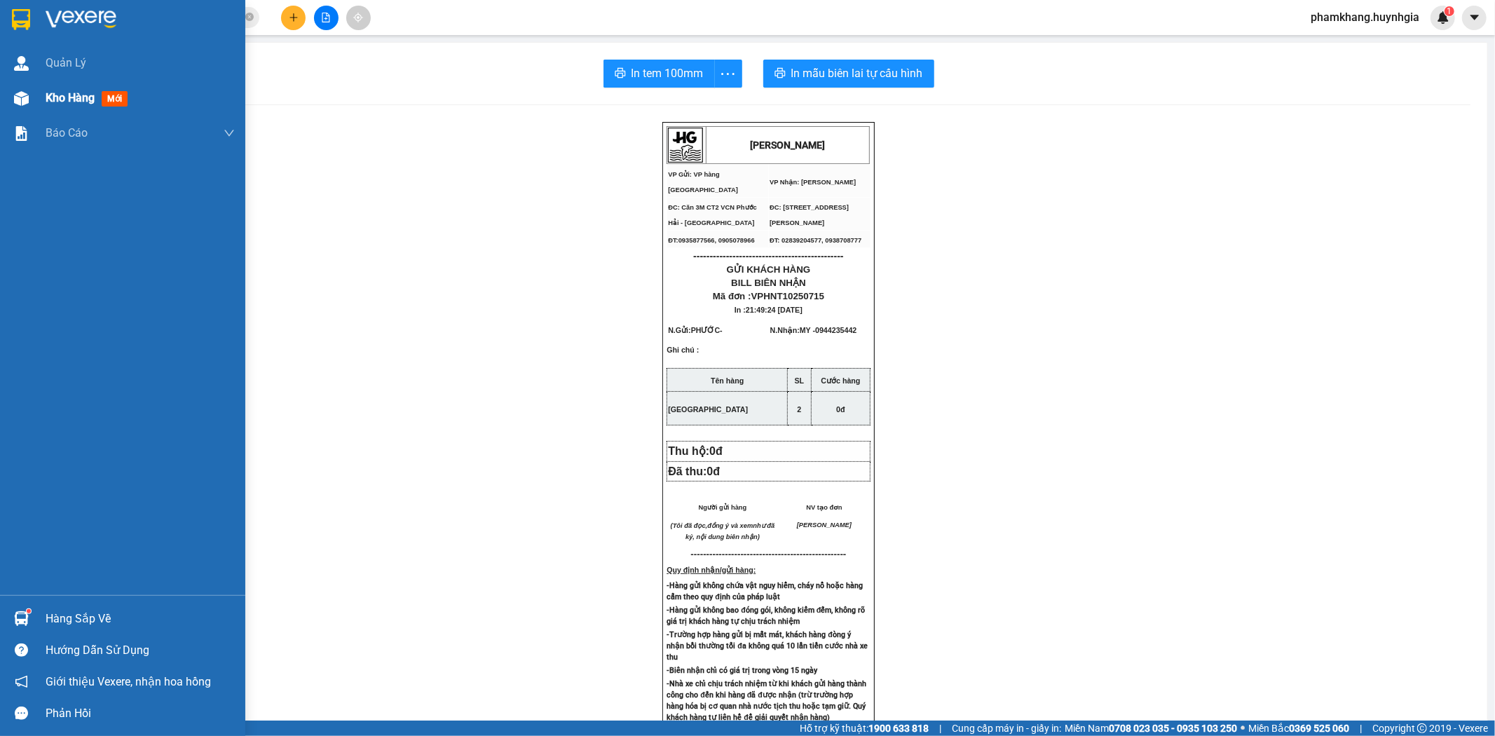
click at [60, 94] on span "Kho hàng" at bounding box center [70, 97] width 49 height 13
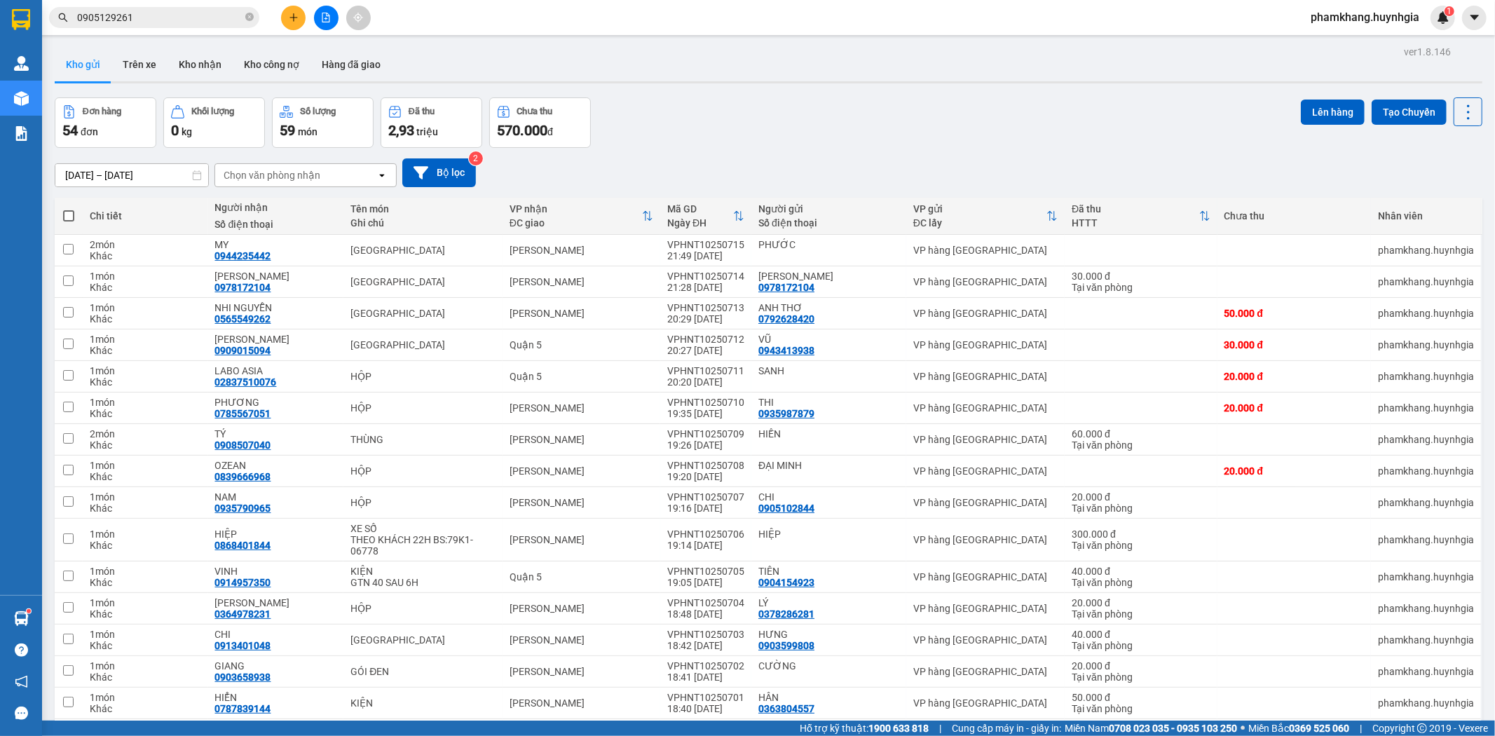
click at [941, 169] on div "[DATE] – [DATE] Press the down arrow key to interact with the calendar and sele…" at bounding box center [769, 172] width 1428 height 29
click at [428, 175] on icon at bounding box center [420, 172] width 15 height 15
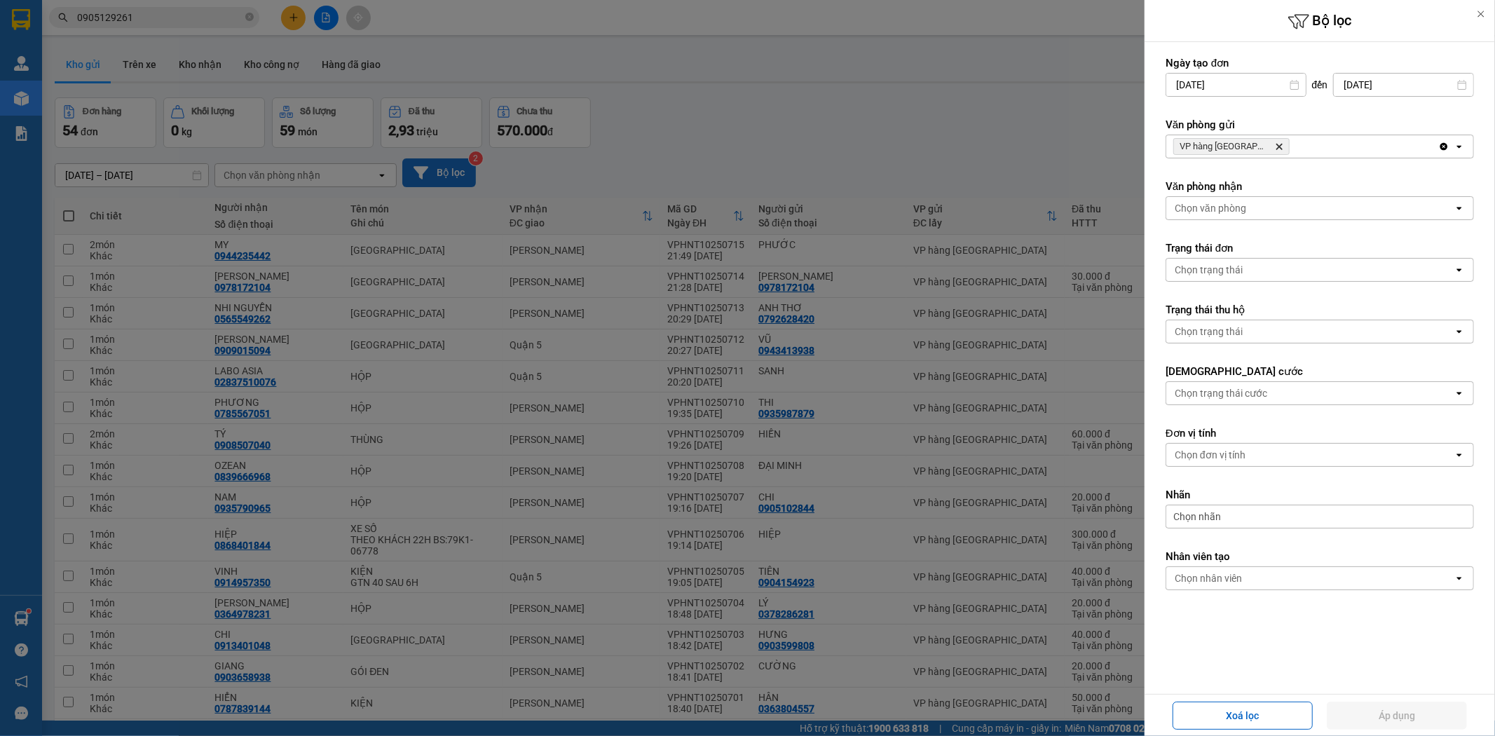
click at [948, 177] on div at bounding box center [747, 368] width 1495 height 736
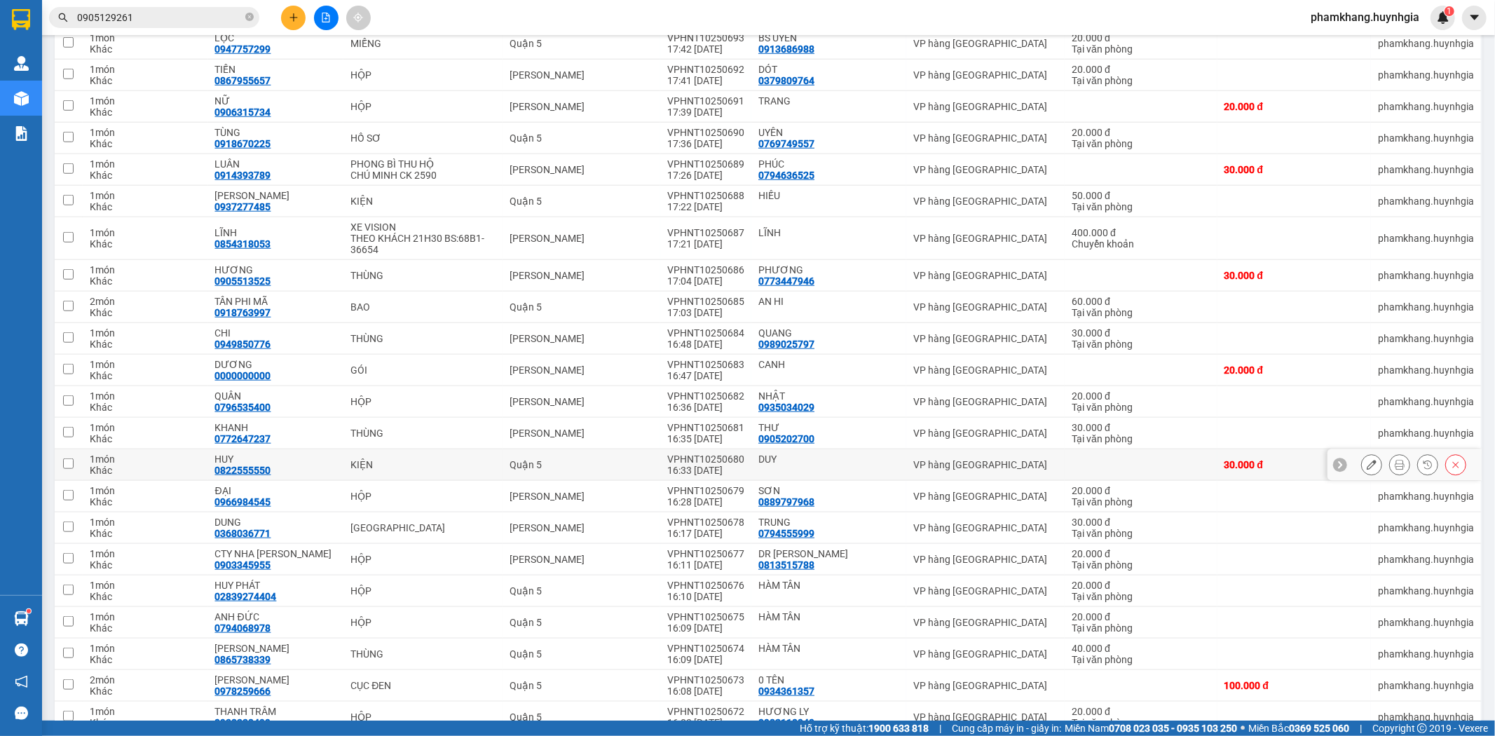
scroll to position [1323, 0]
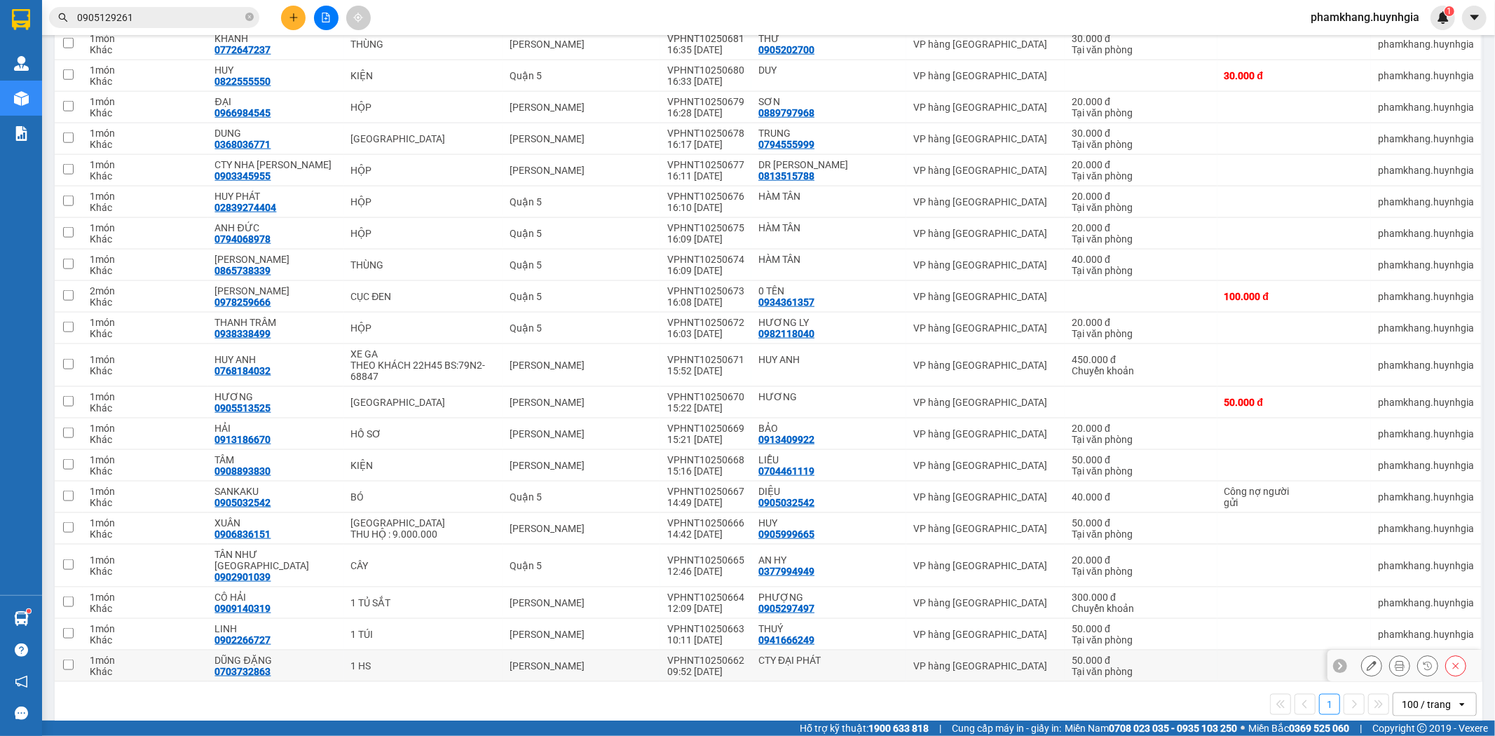
click at [711, 666] on div "09:52 [DATE]" at bounding box center [705, 671] width 77 height 11
checkbox input "true"
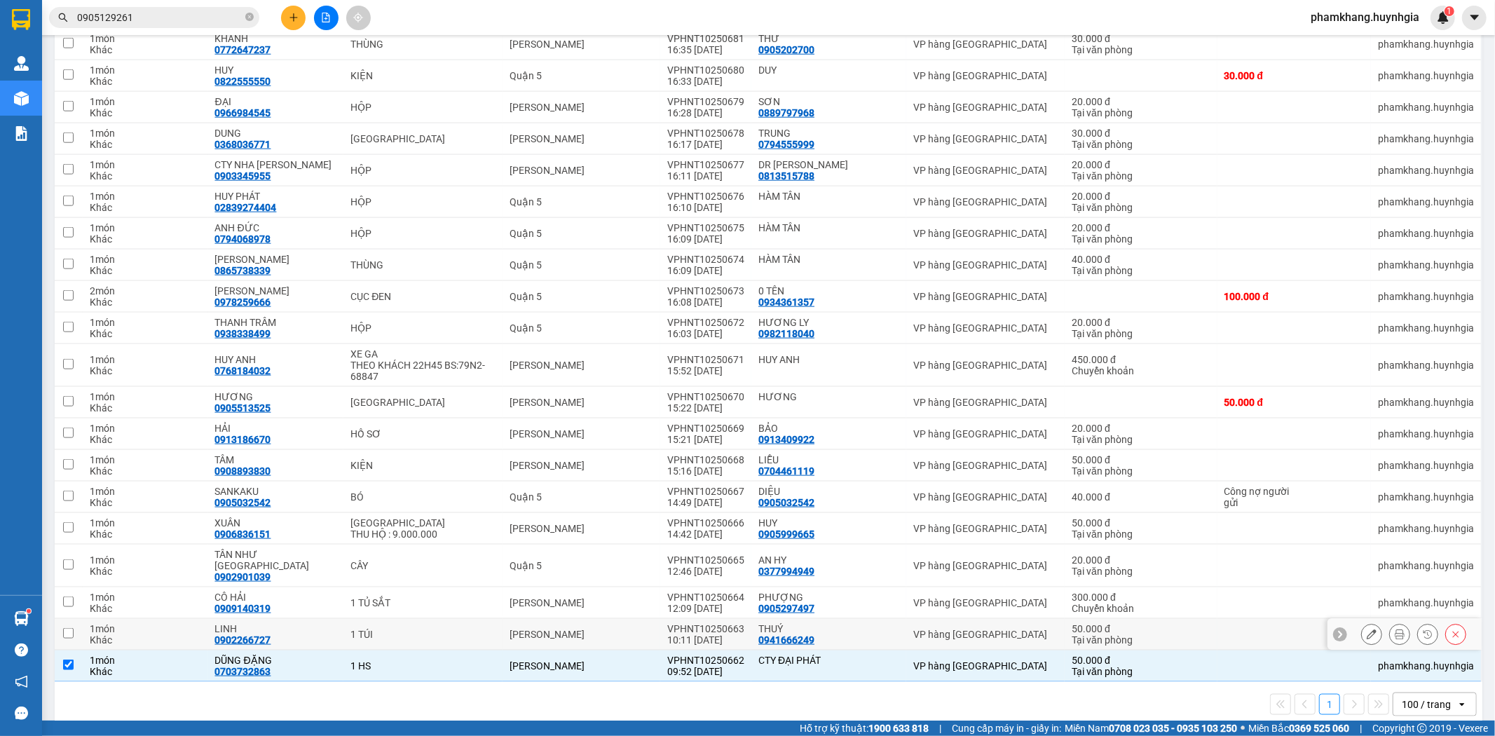
click at [856, 634] on div "THUÝ 0941666249" at bounding box center [828, 634] width 141 height 22
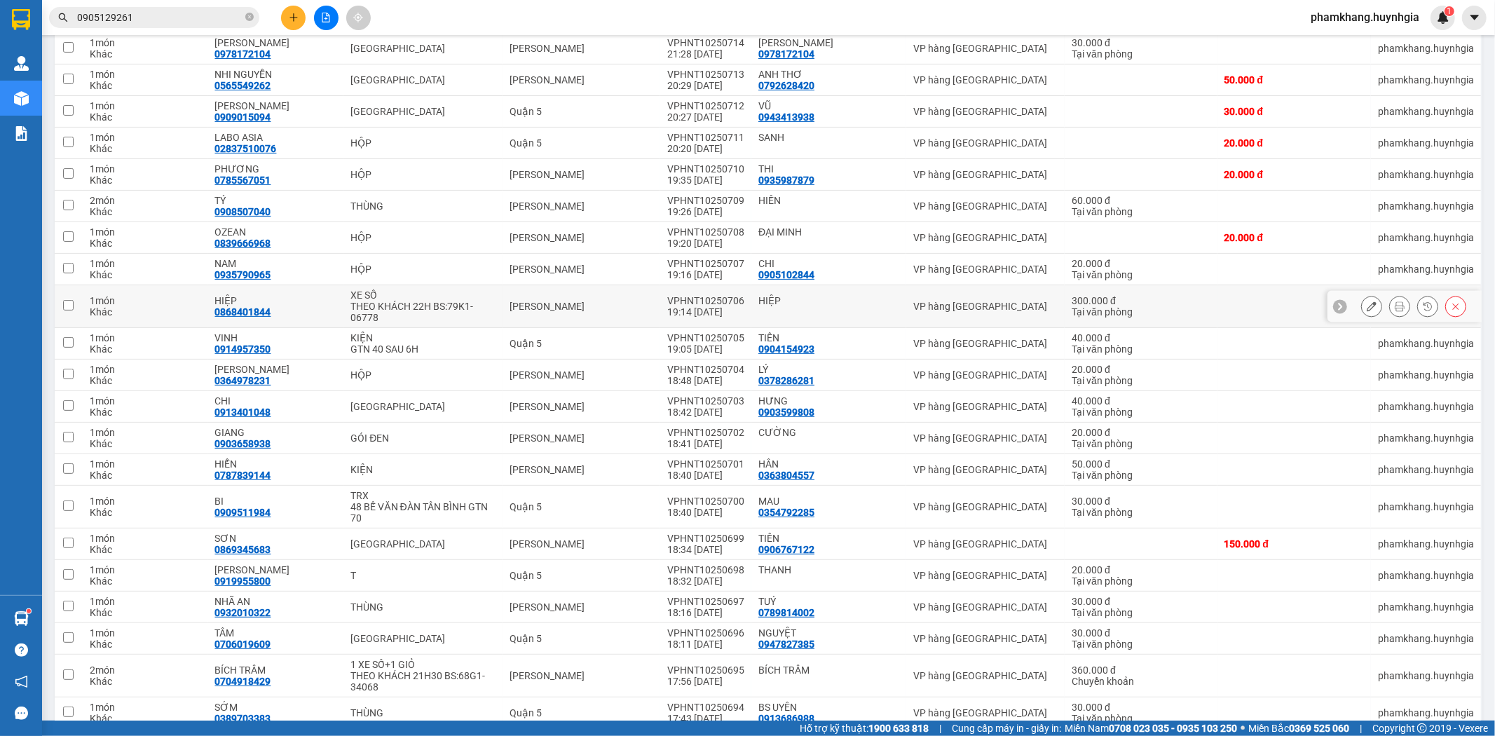
scroll to position [0, 0]
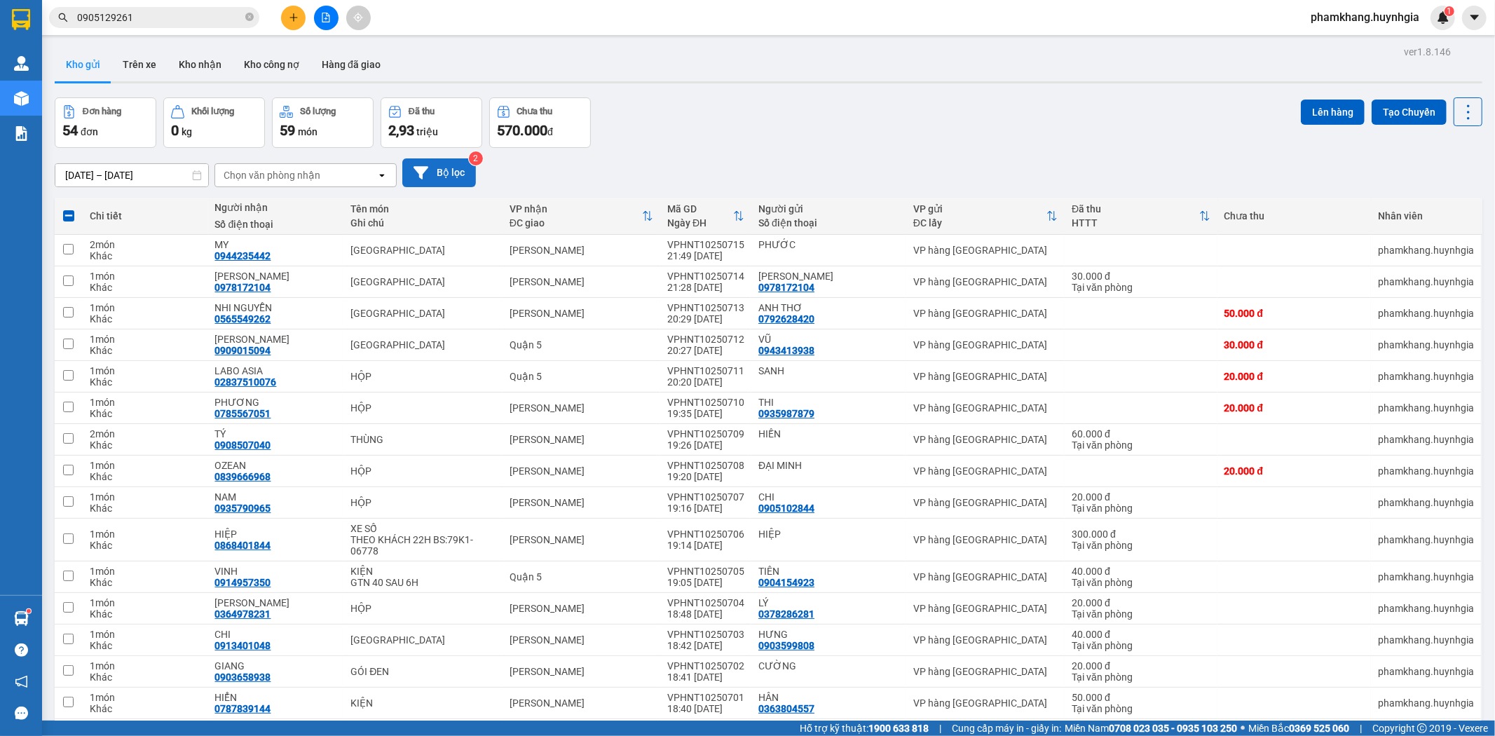
click at [424, 178] on icon at bounding box center [420, 172] width 15 height 15
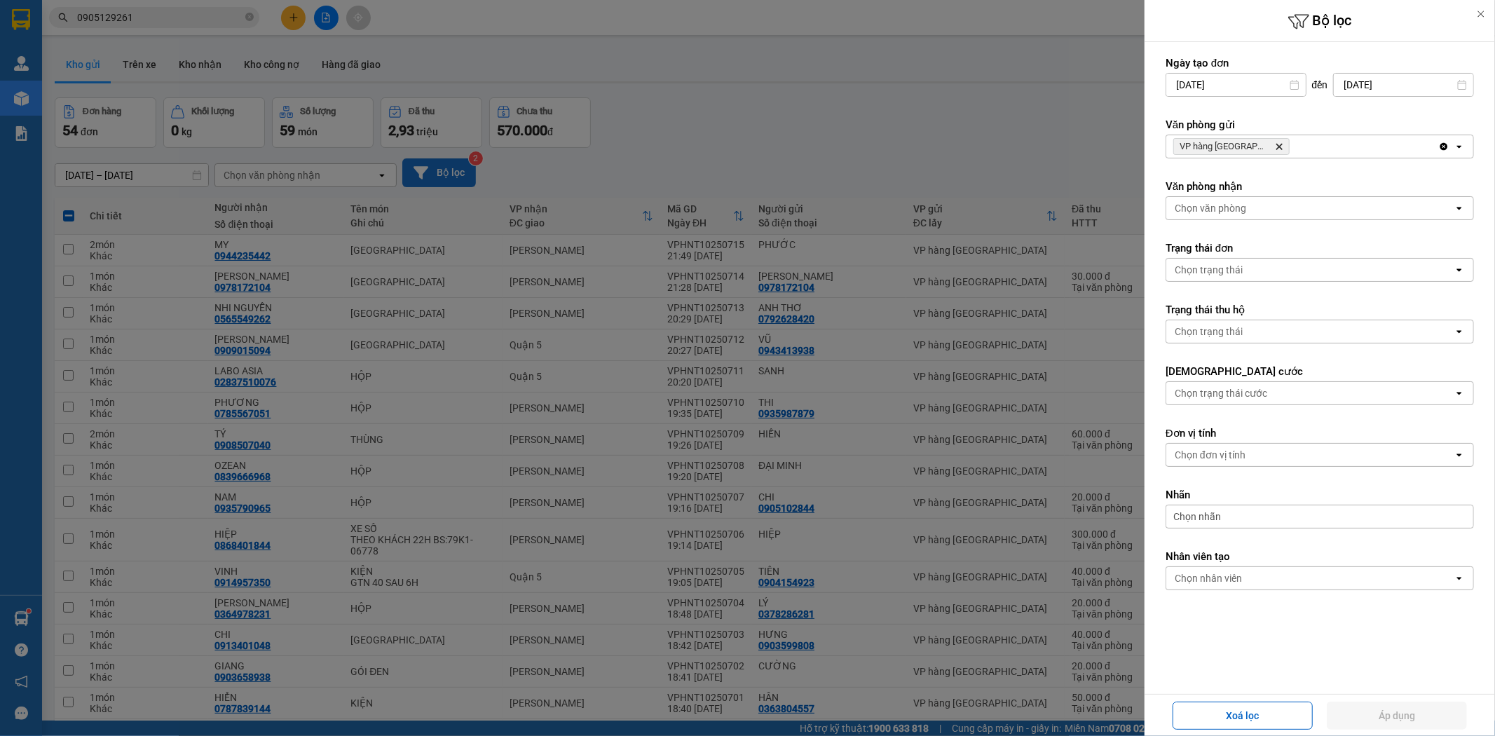
click at [1236, 580] on div "Chọn nhân viên" at bounding box center [1208, 578] width 67 height 14
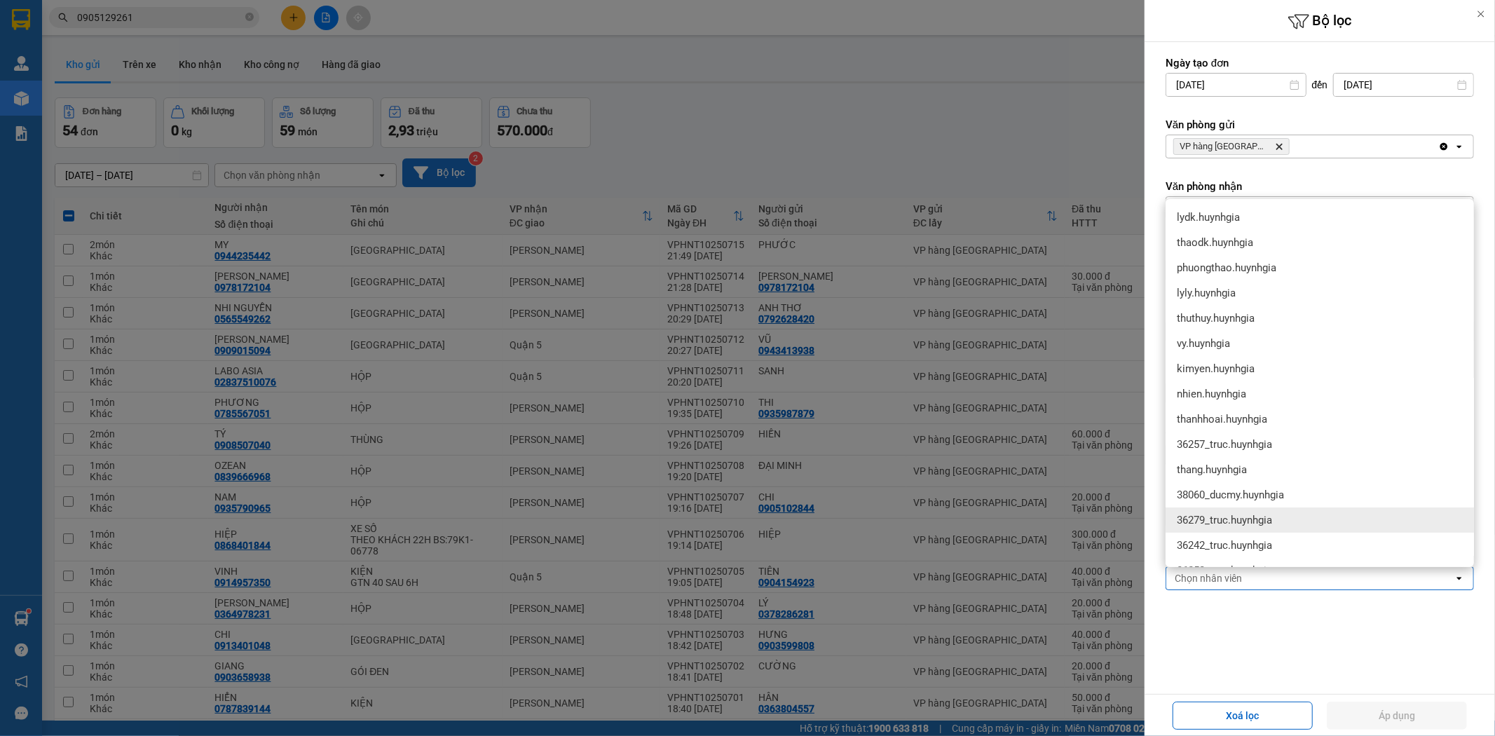
click at [1227, 666] on div "Ngày tạo đơn [DATE] Press the down arrow key to interact with the calendar and …" at bounding box center [1319, 354] width 350 height 625
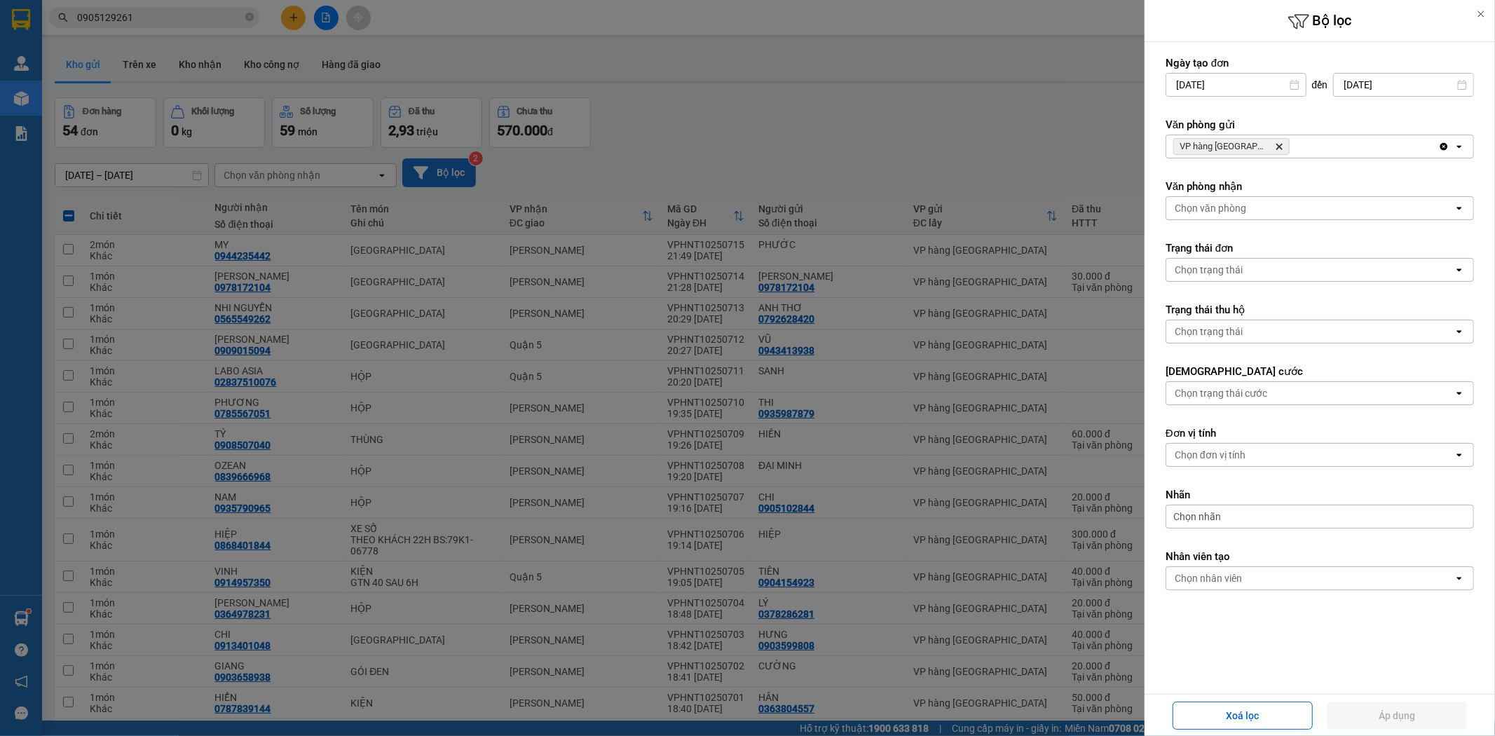
click at [1234, 505] on div "Nhãn Chọn nhãn" at bounding box center [1319, 508] width 308 height 41
click at [1231, 510] on div "Chọn nhãn" at bounding box center [1319, 517] width 308 height 24
click at [1218, 583] on div "CHUYỂN KHOẢN" at bounding box center [1227, 587] width 82 height 18
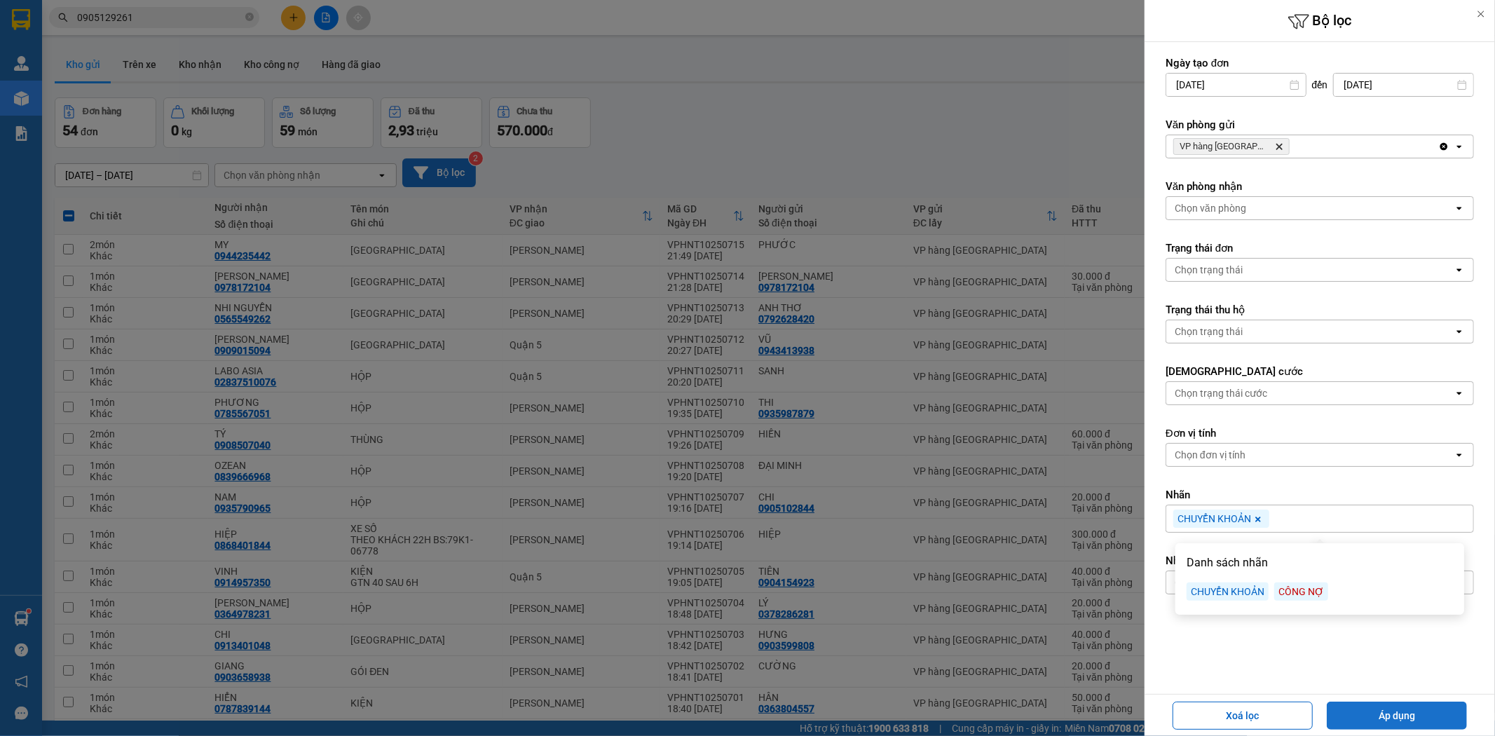
click at [1428, 719] on button "Áp dụng" at bounding box center [1397, 716] width 140 height 28
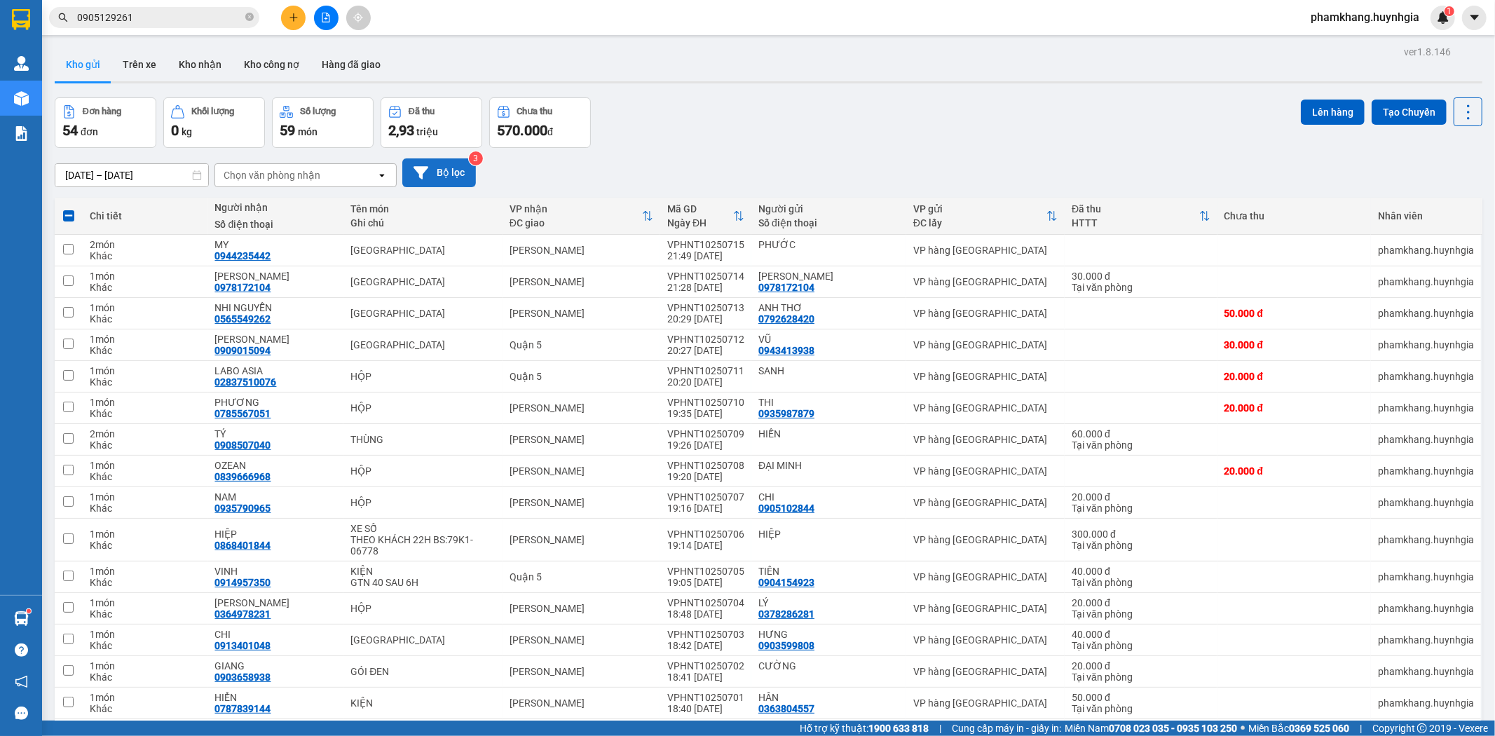
checkbox input "false"
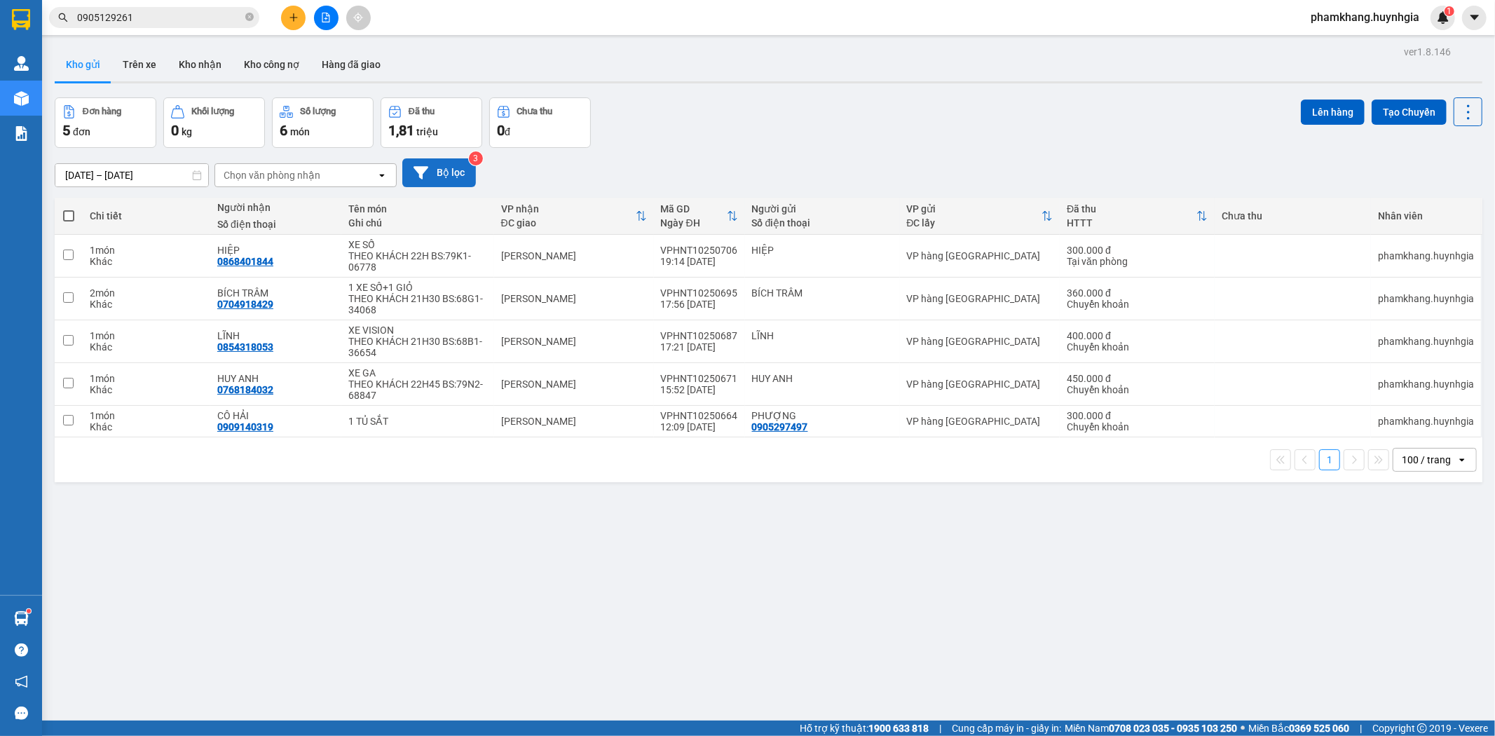
click at [425, 169] on icon at bounding box center [420, 172] width 15 height 13
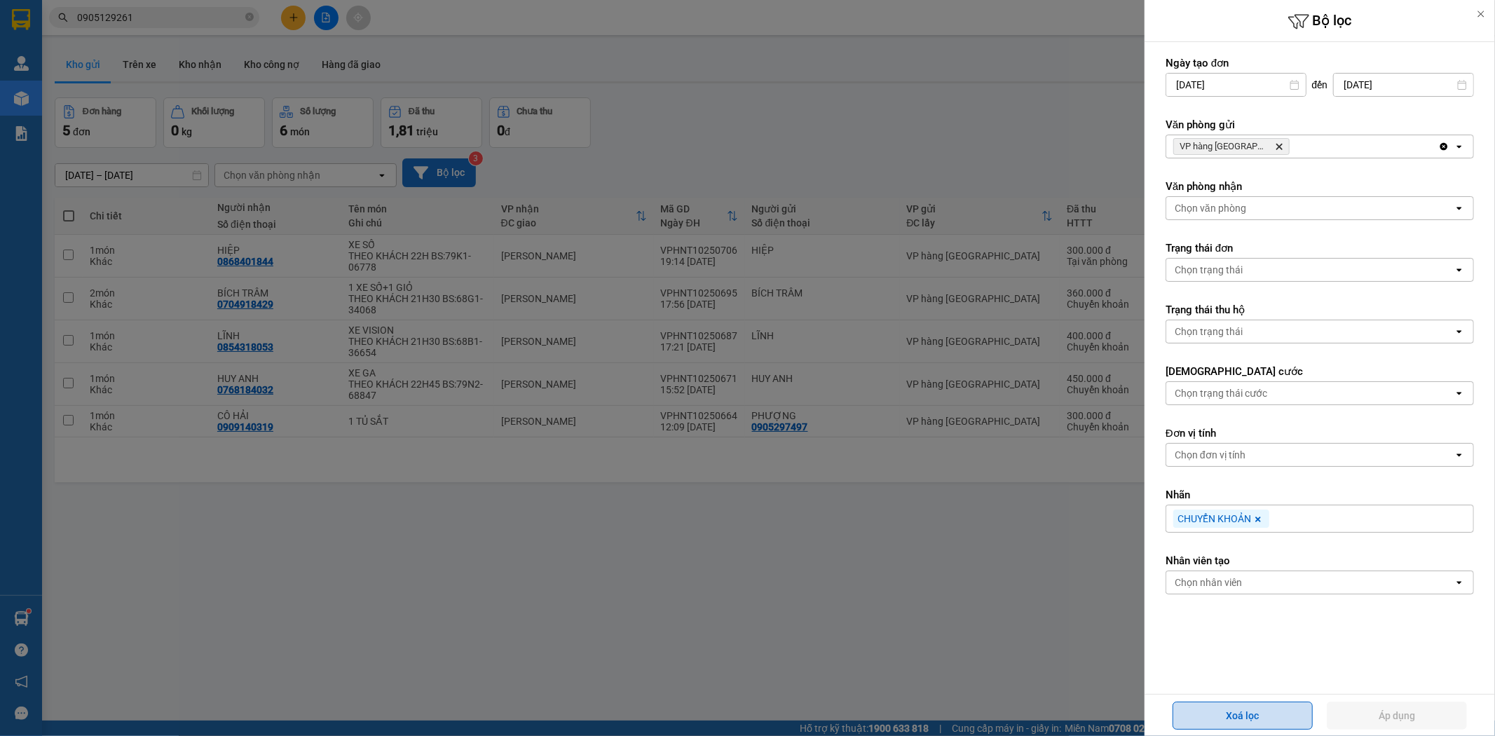
click at [1242, 718] on button "Xoá lọc" at bounding box center [1242, 716] width 140 height 28
type input "[DATE]"
type input "[DATE] – [DATE]"
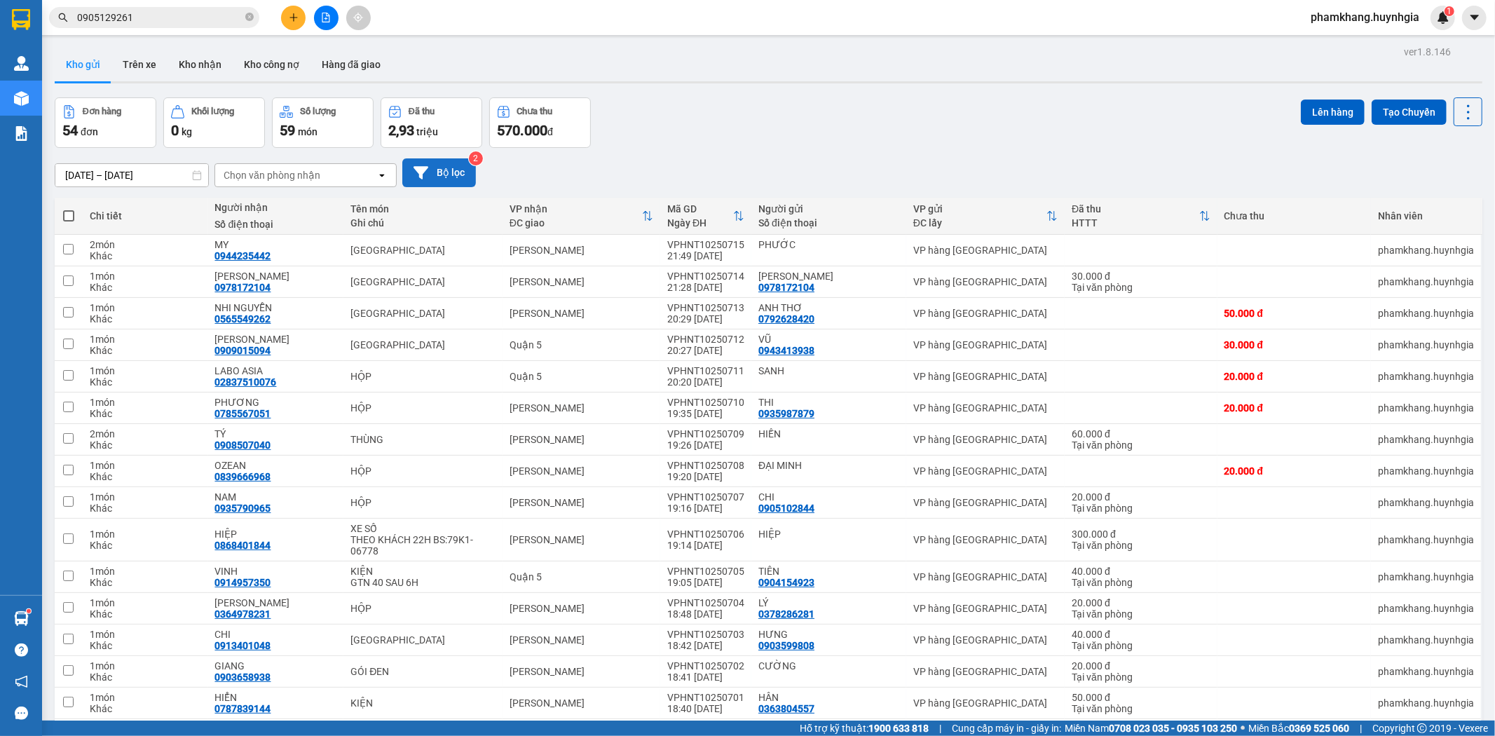
click at [70, 211] on span at bounding box center [68, 215] width 11 height 11
click at [69, 209] on input "checkbox" at bounding box center [69, 209] width 0 height 0
checkbox input "true"
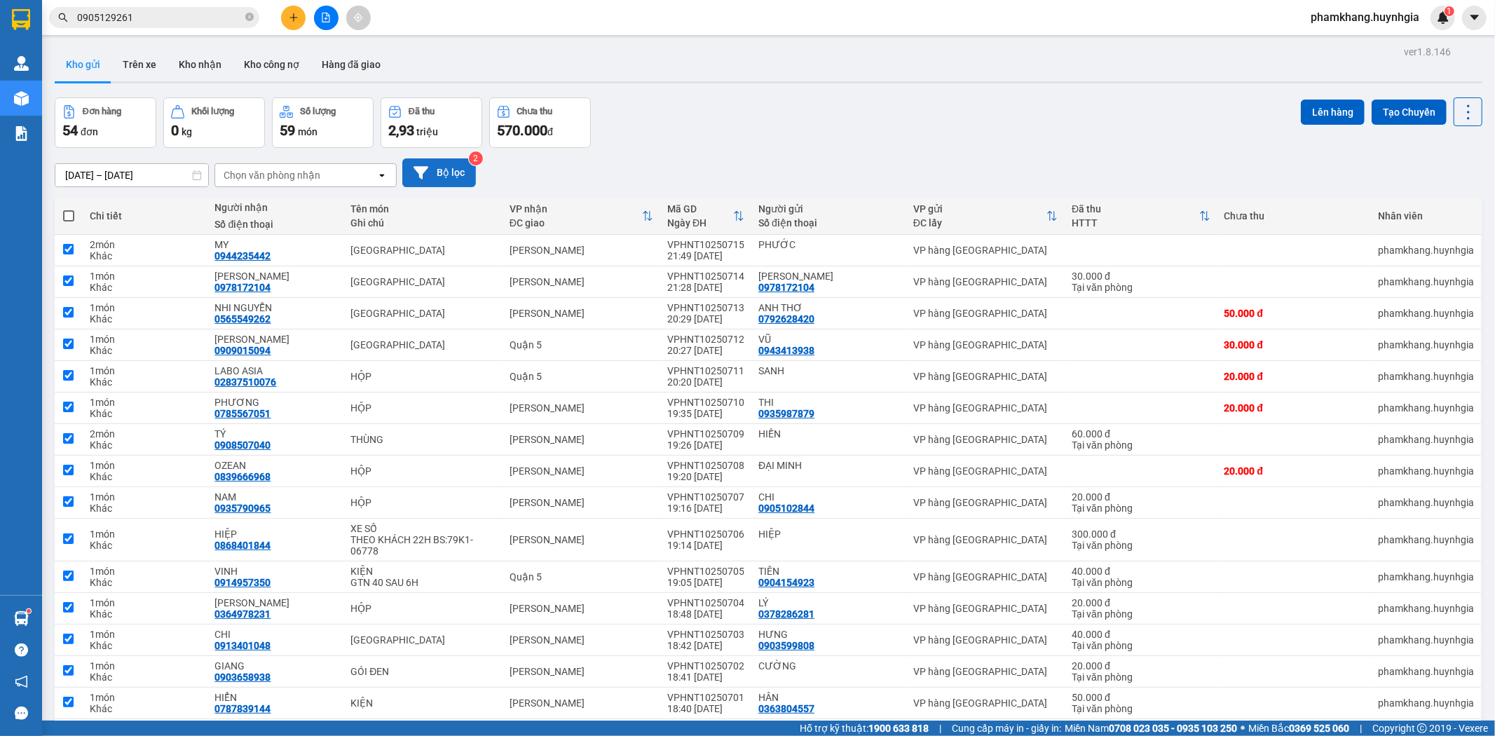
checkbox input "true"
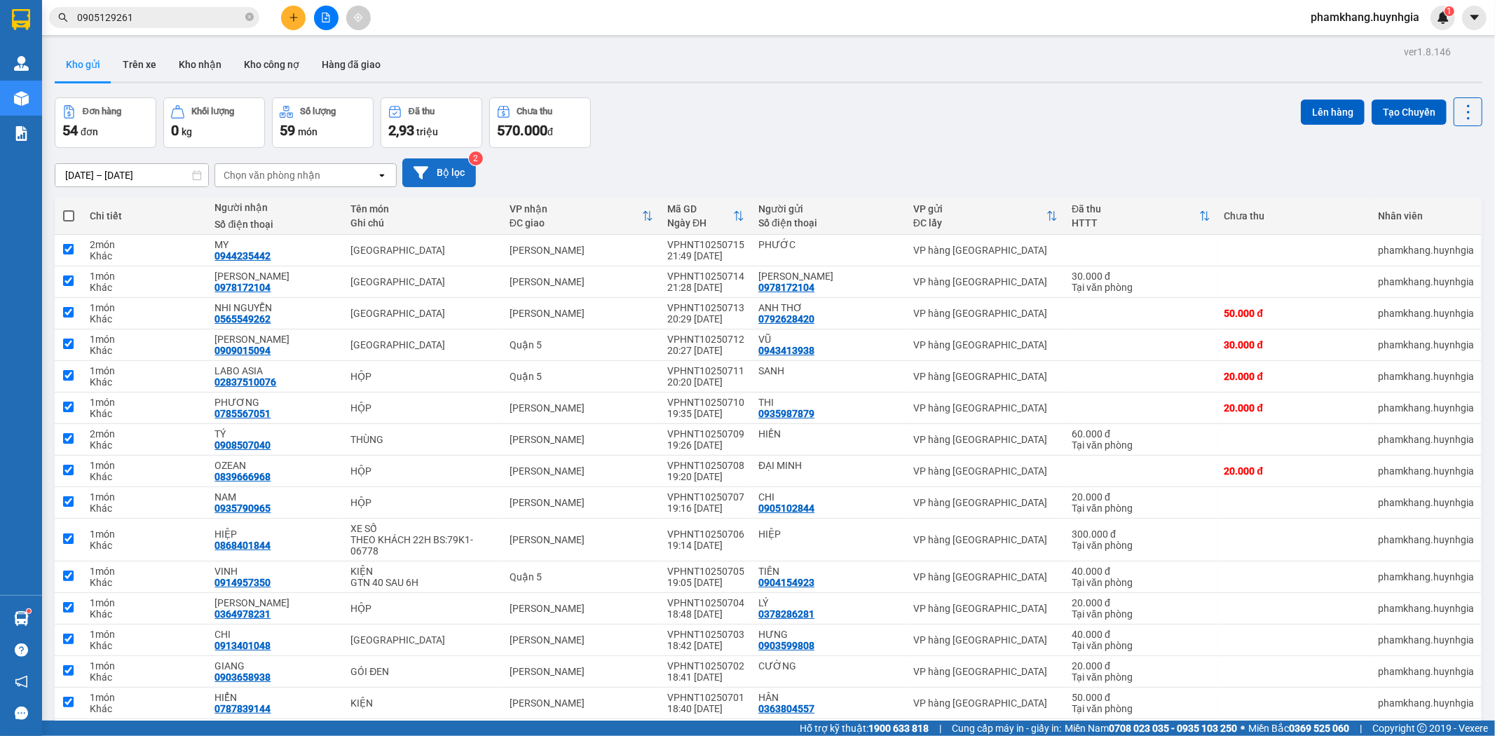
checkbox input "true"
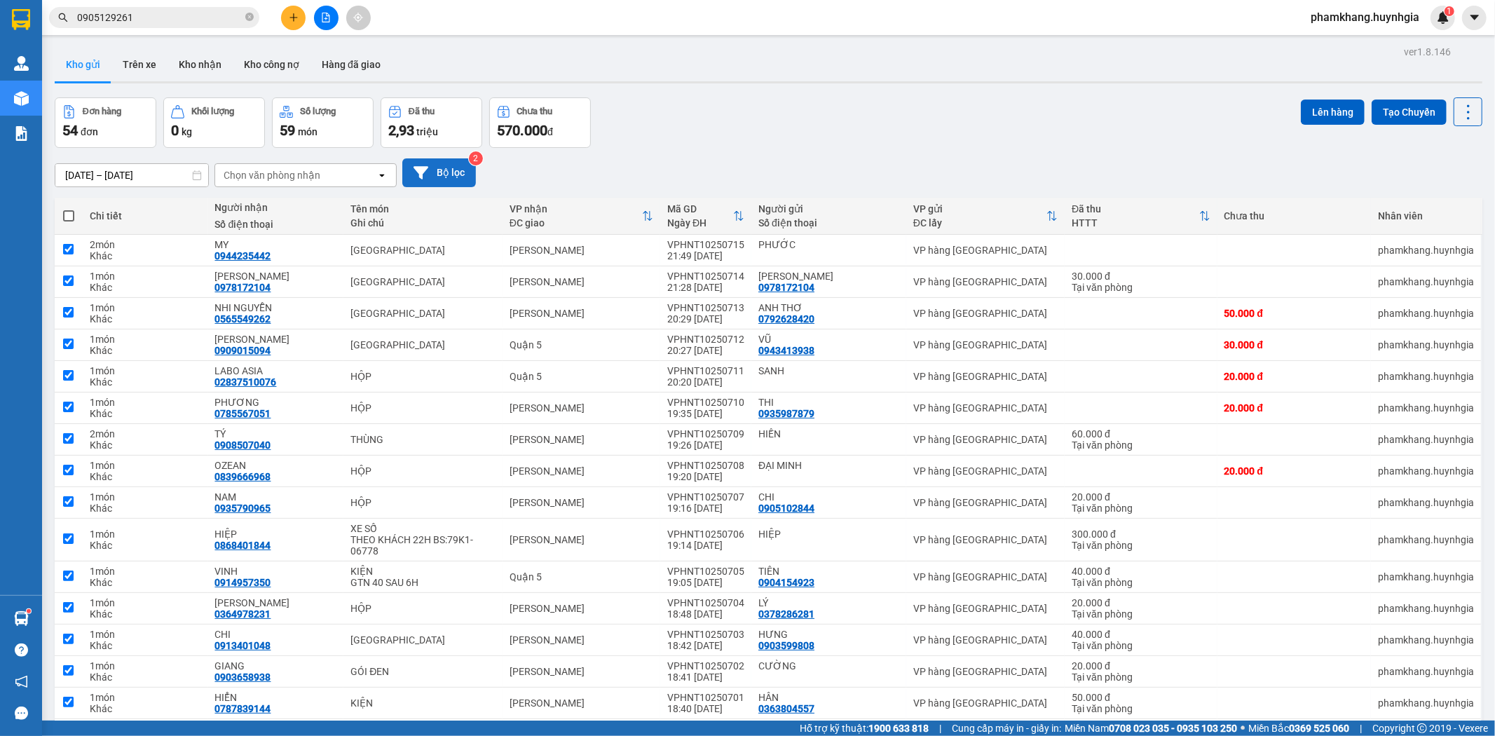
checkbox input "true"
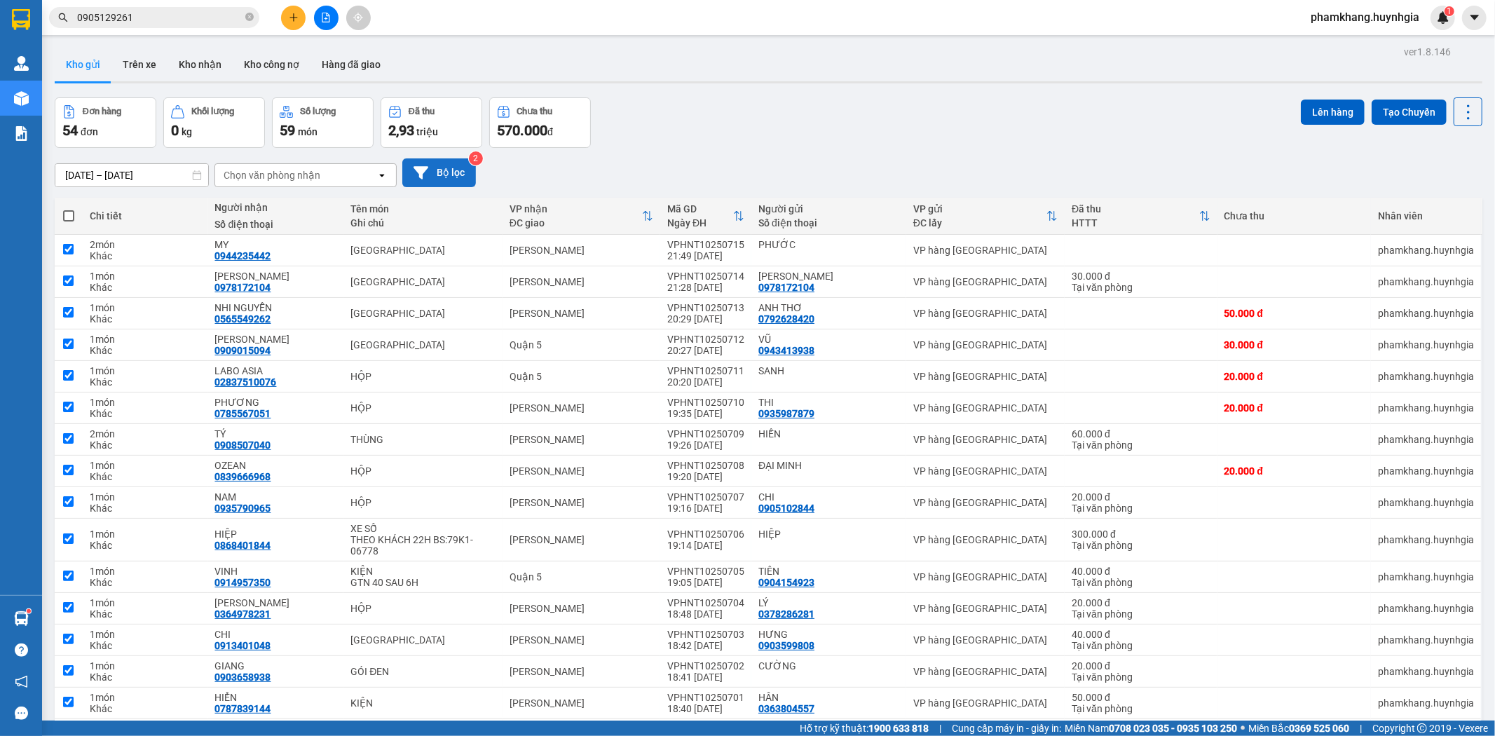
checkbox input "true"
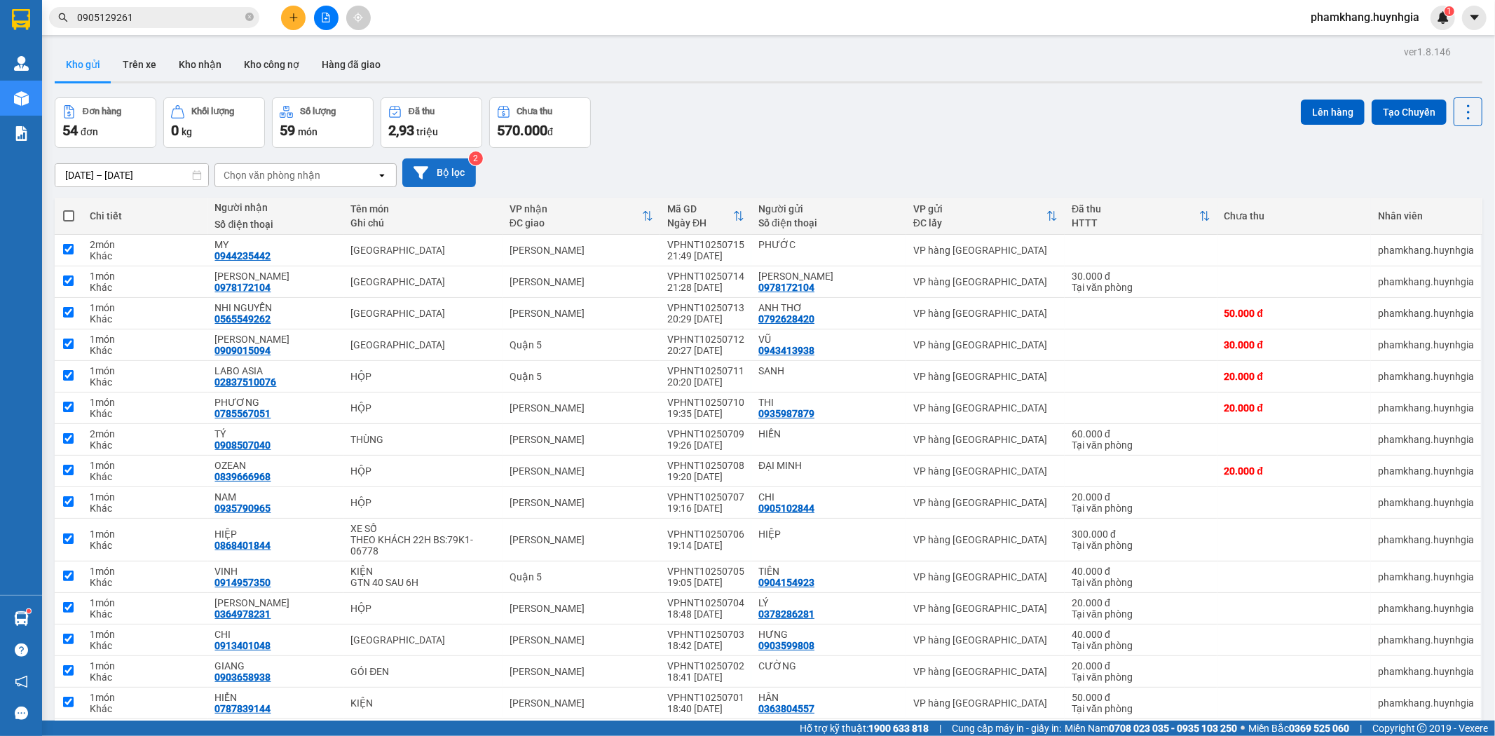
checkbox input "true"
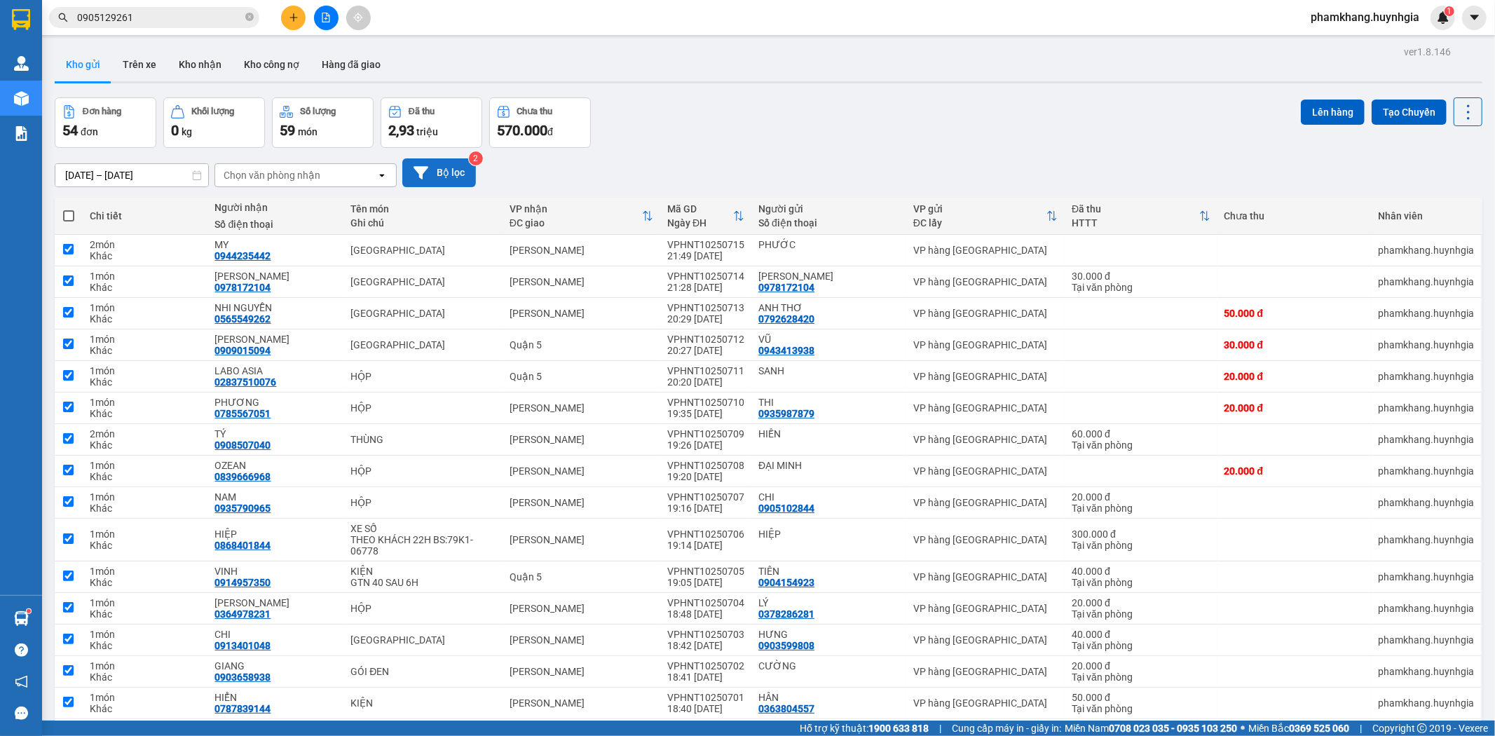
checkbox input "true"
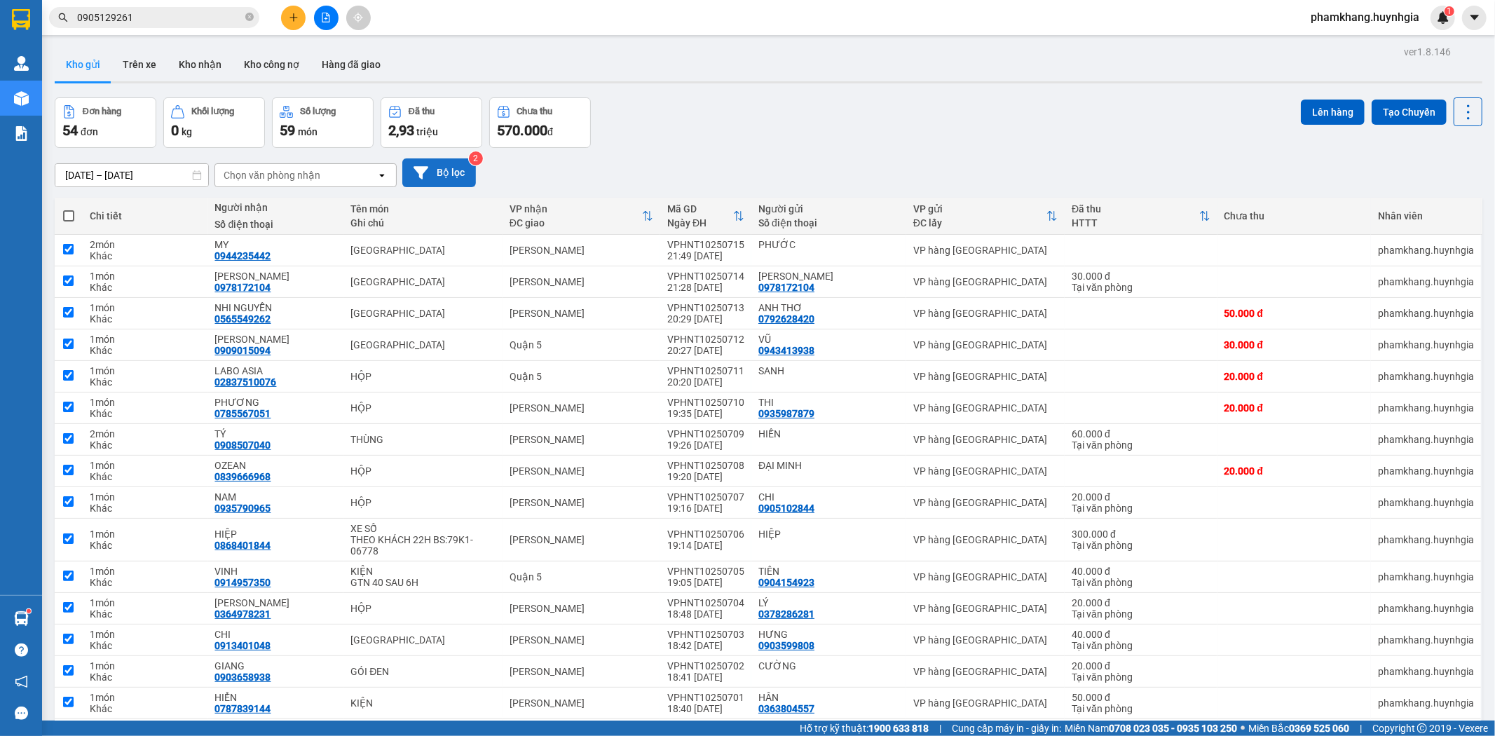
checkbox input "true"
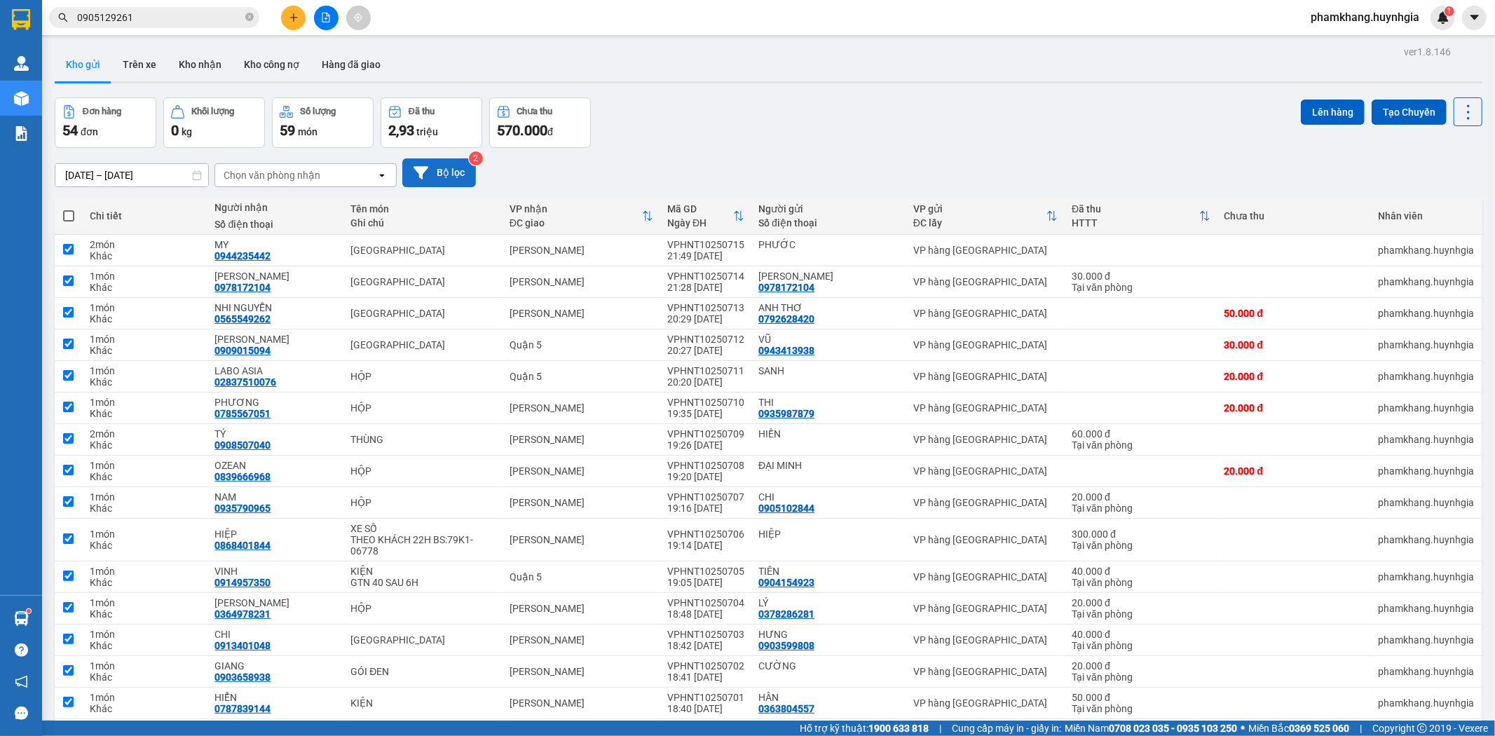
checkbox input "true"
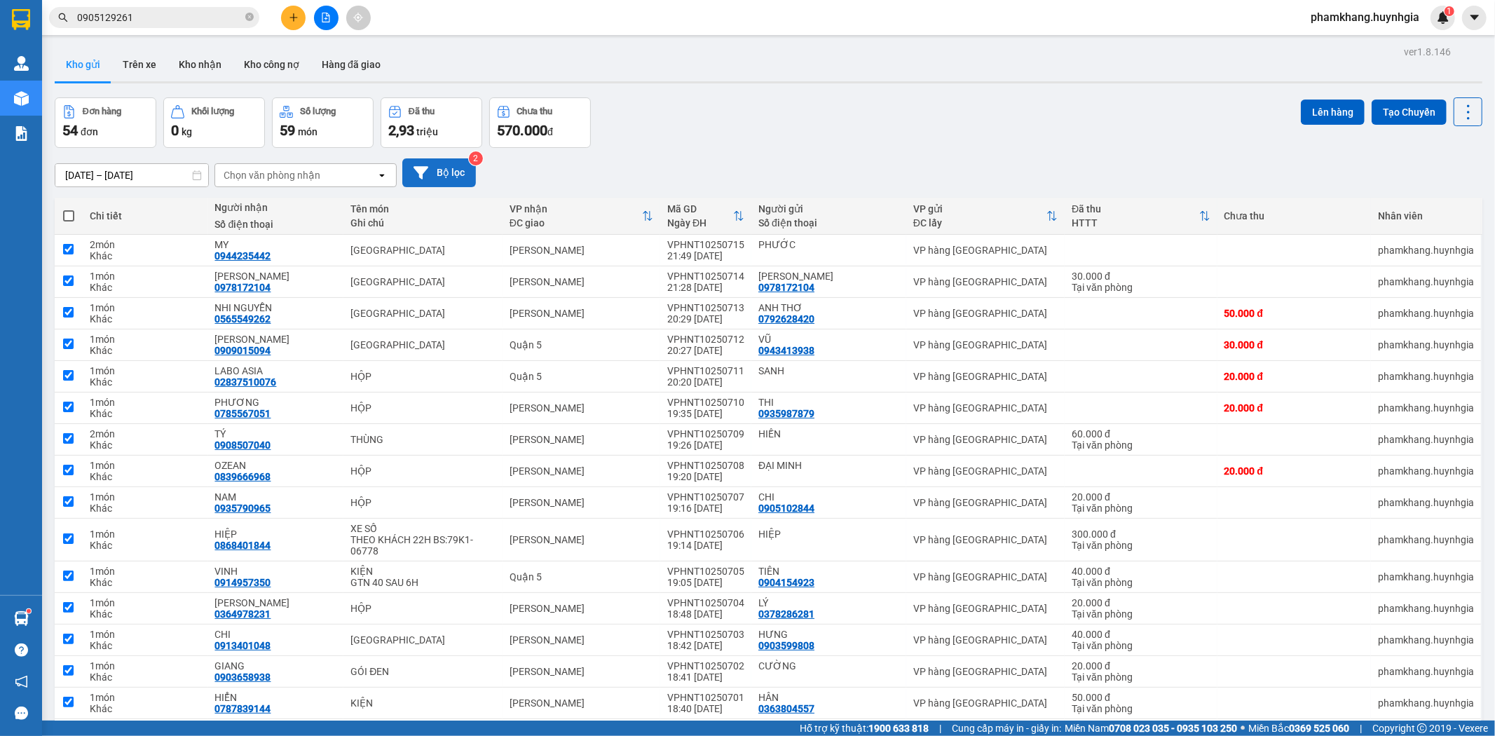
checkbox input "true"
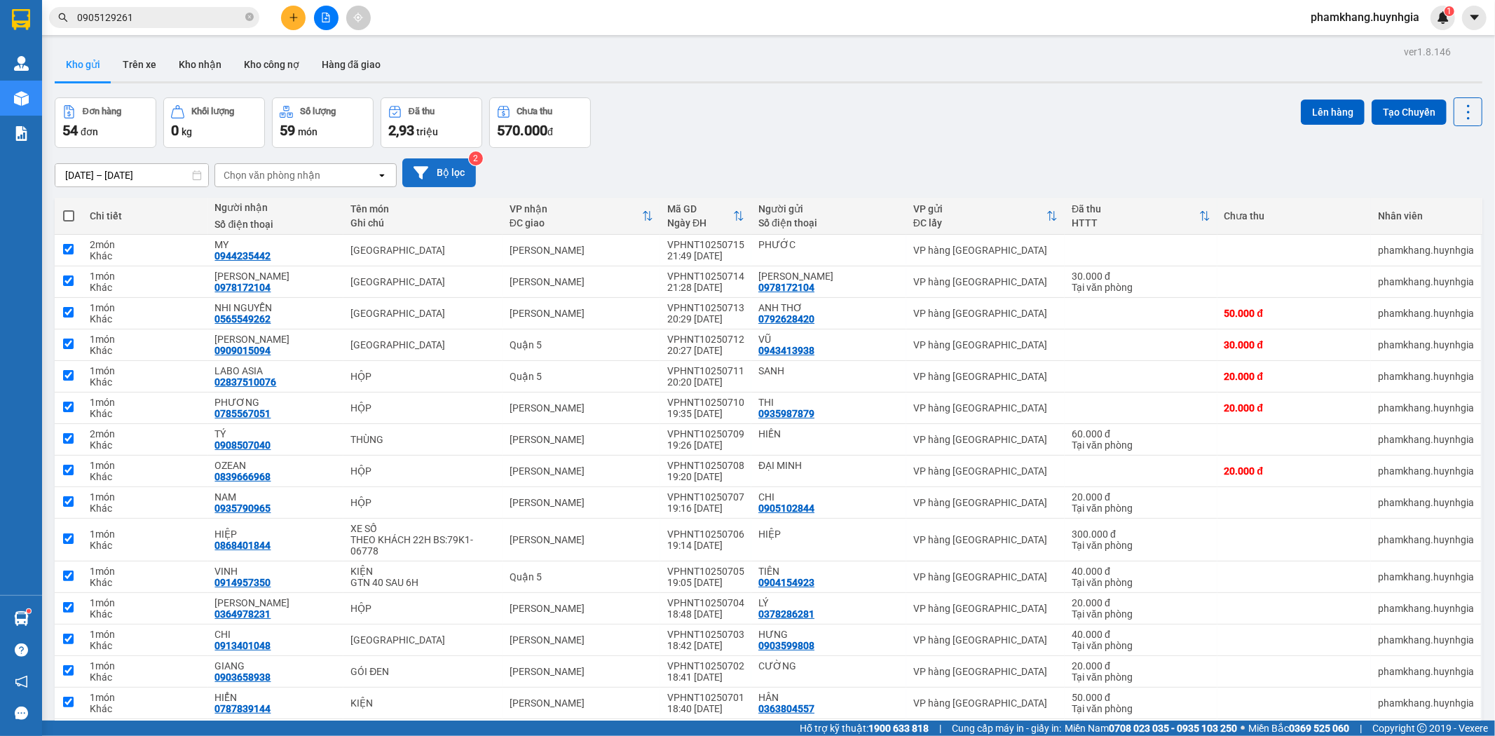
checkbox input "true"
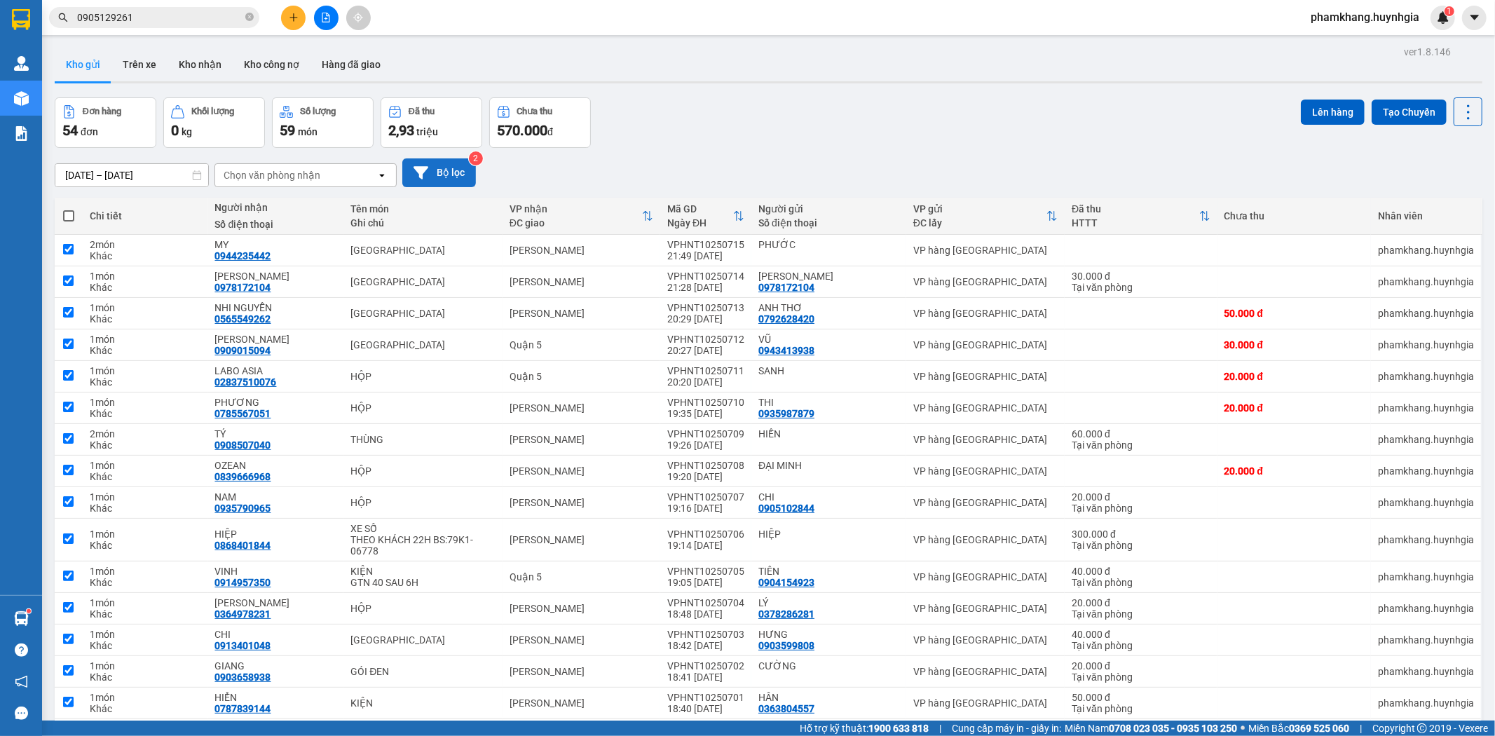
checkbox input "true"
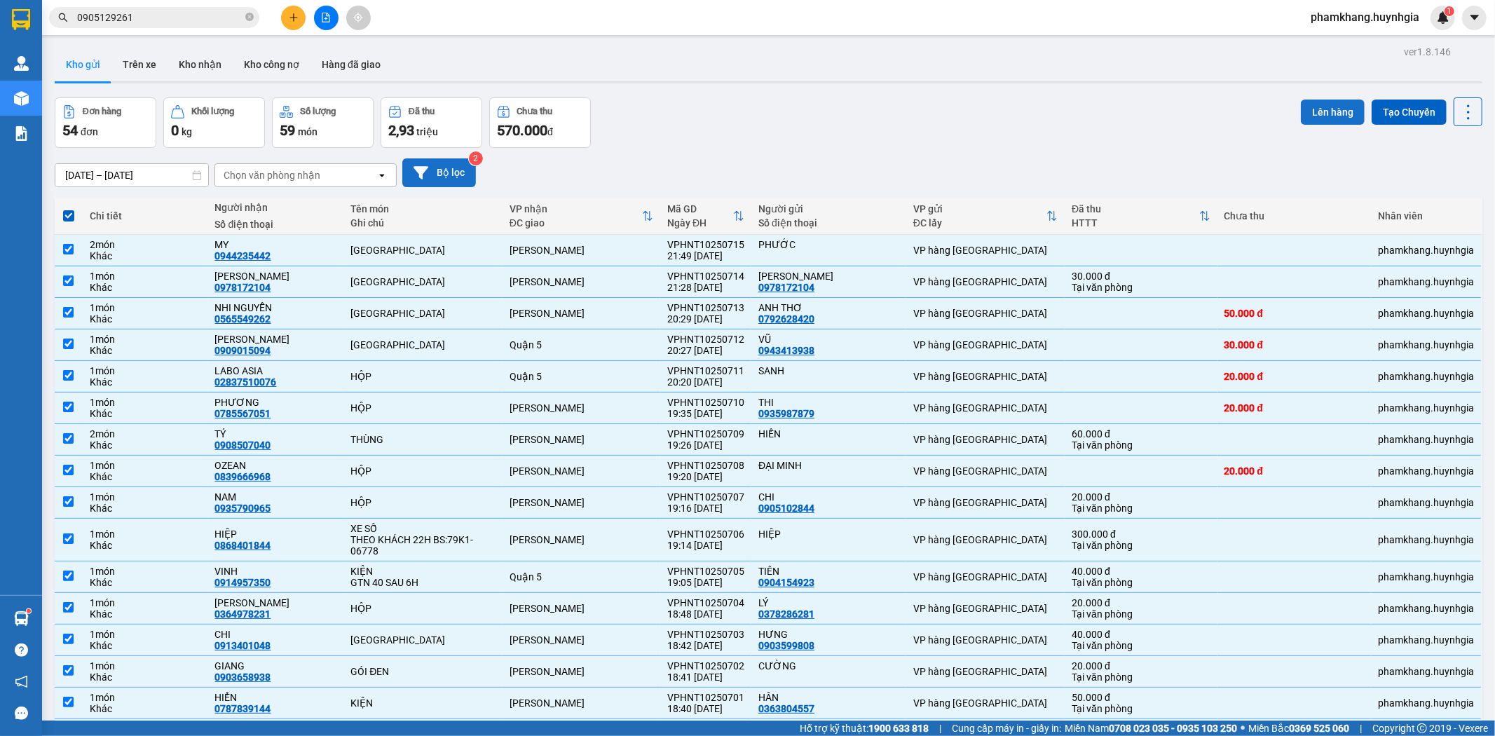
click at [1332, 115] on button "Lên hàng" at bounding box center [1333, 112] width 64 height 25
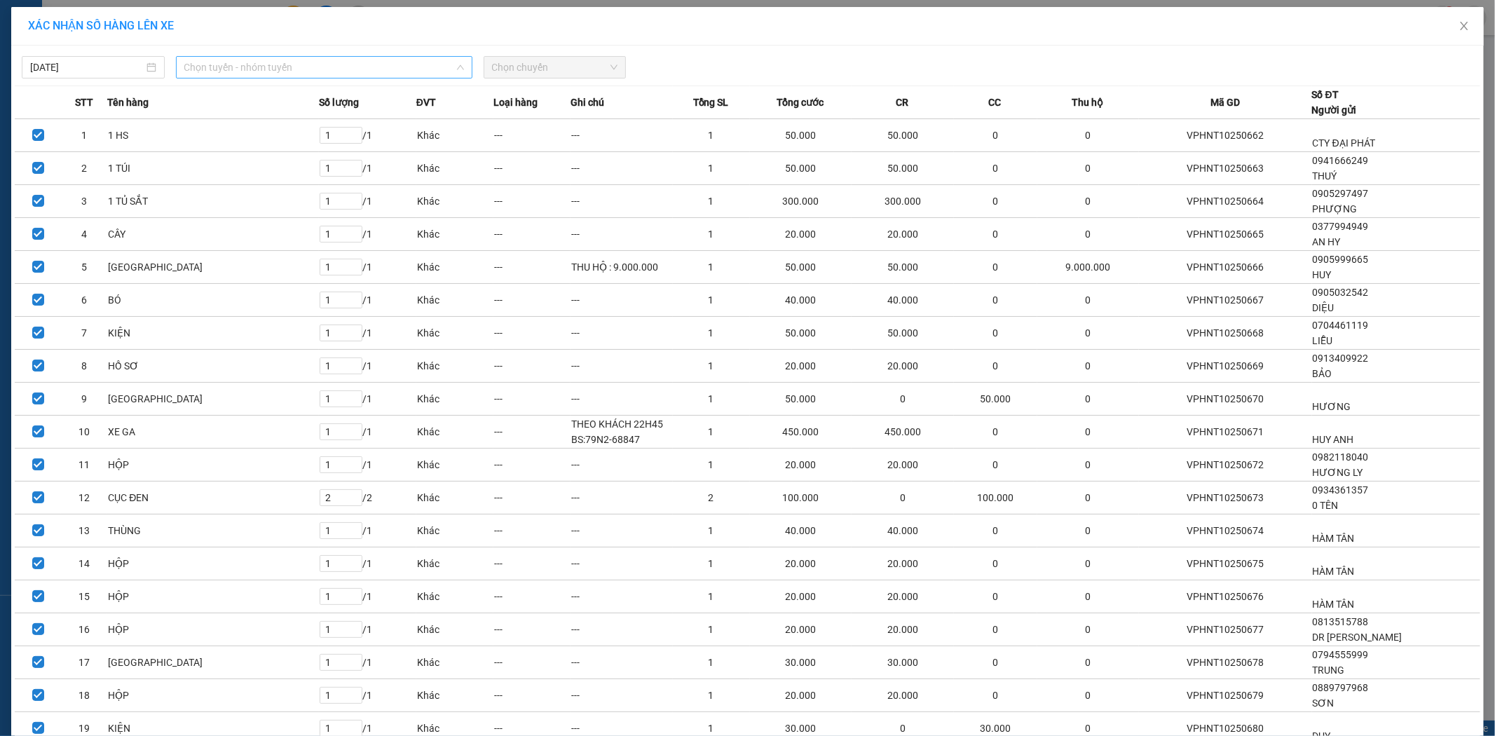
click at [381, 62] on span "Chọn tuyến - nhóm tuyến" at bounding box center [324, 67] width 280 height 21
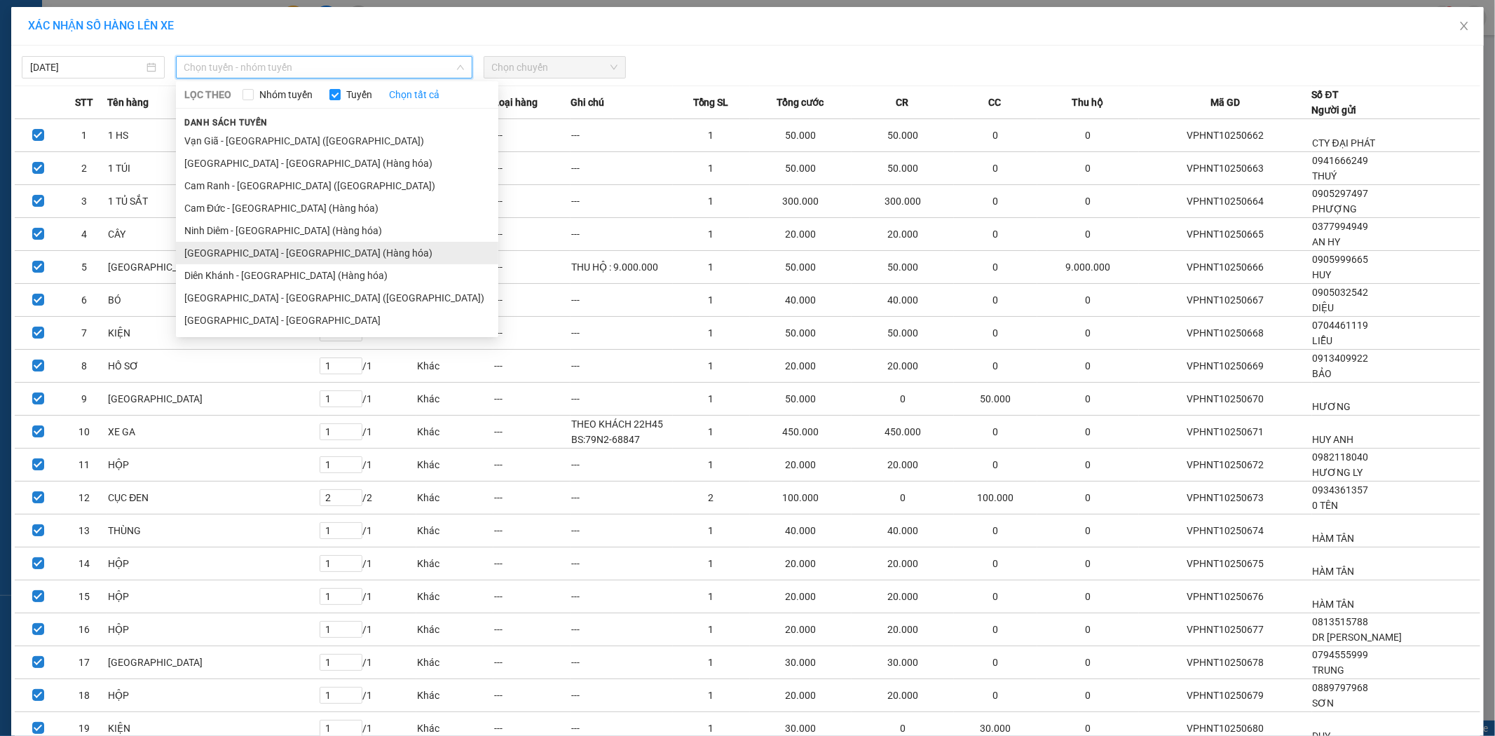
click at [258, 257] on li "[GEOGRAPHIC_DATA] - [GEOGRAPHIC_DATA] (Hàng hóa)" at bounding box center [337, 253] width 322 height 22
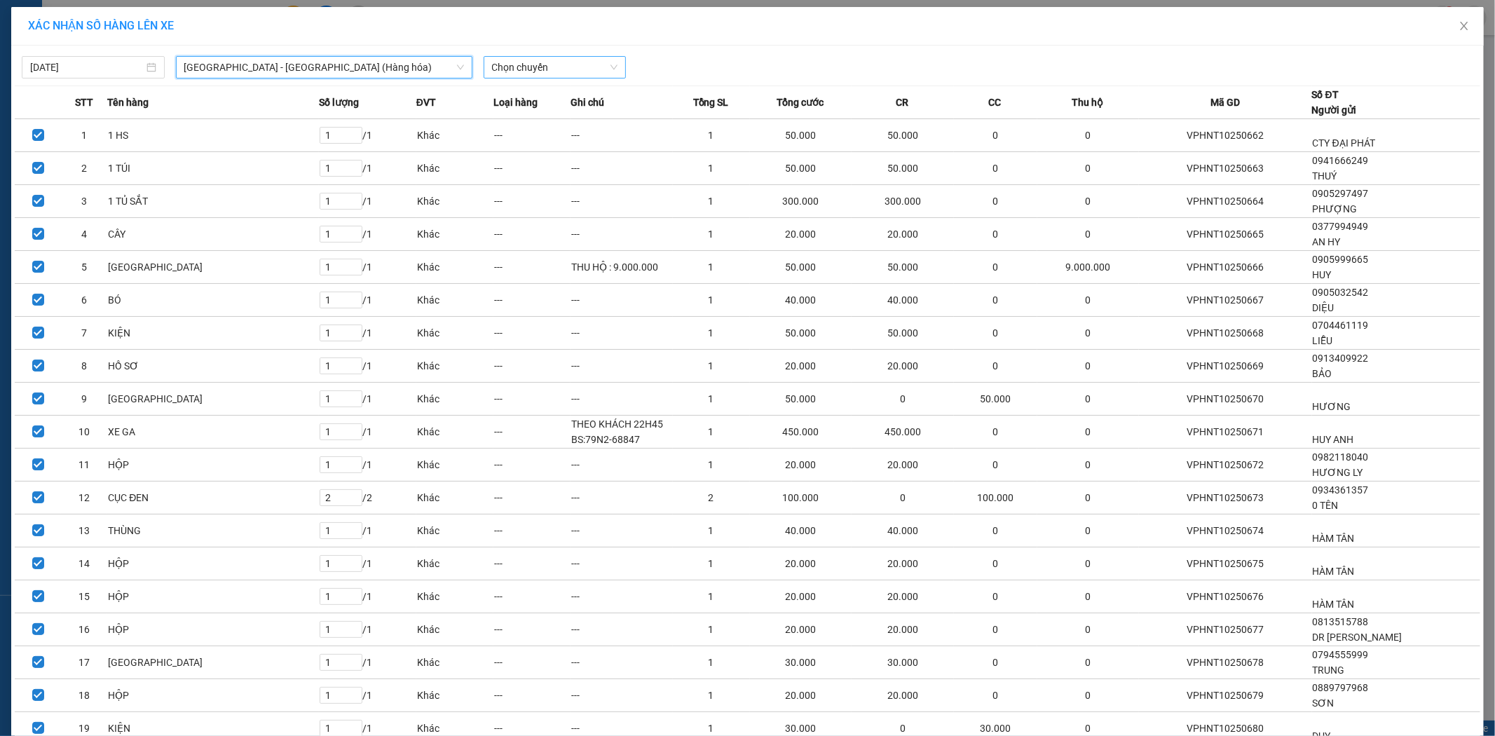
click at [577, 65] on span "Chọn chuyến" at bounding box center [555, 67] width 126 height 21
click at [548, 112] on div "22:00" at bounding box center [540, 117] width 109 height 15
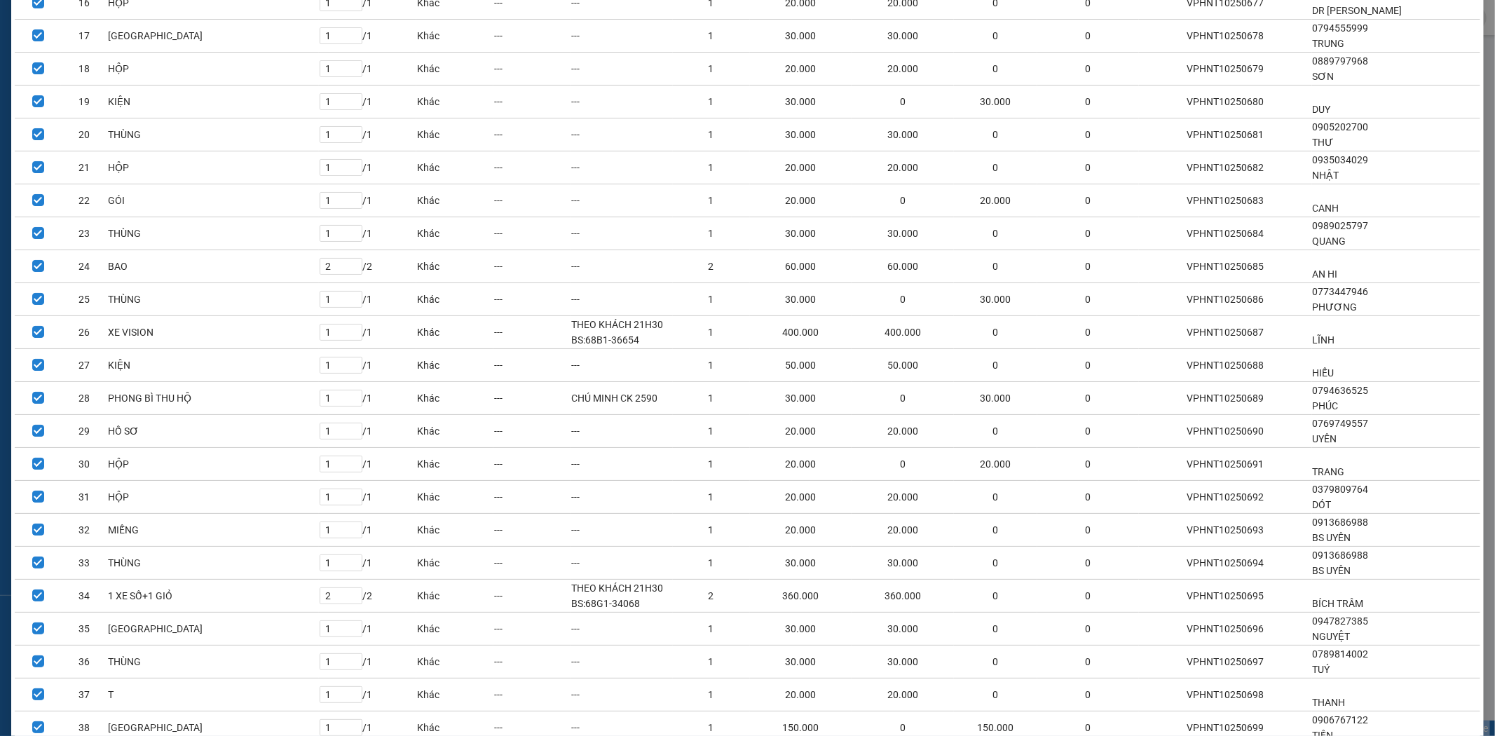
scroll to position [1267, 0]
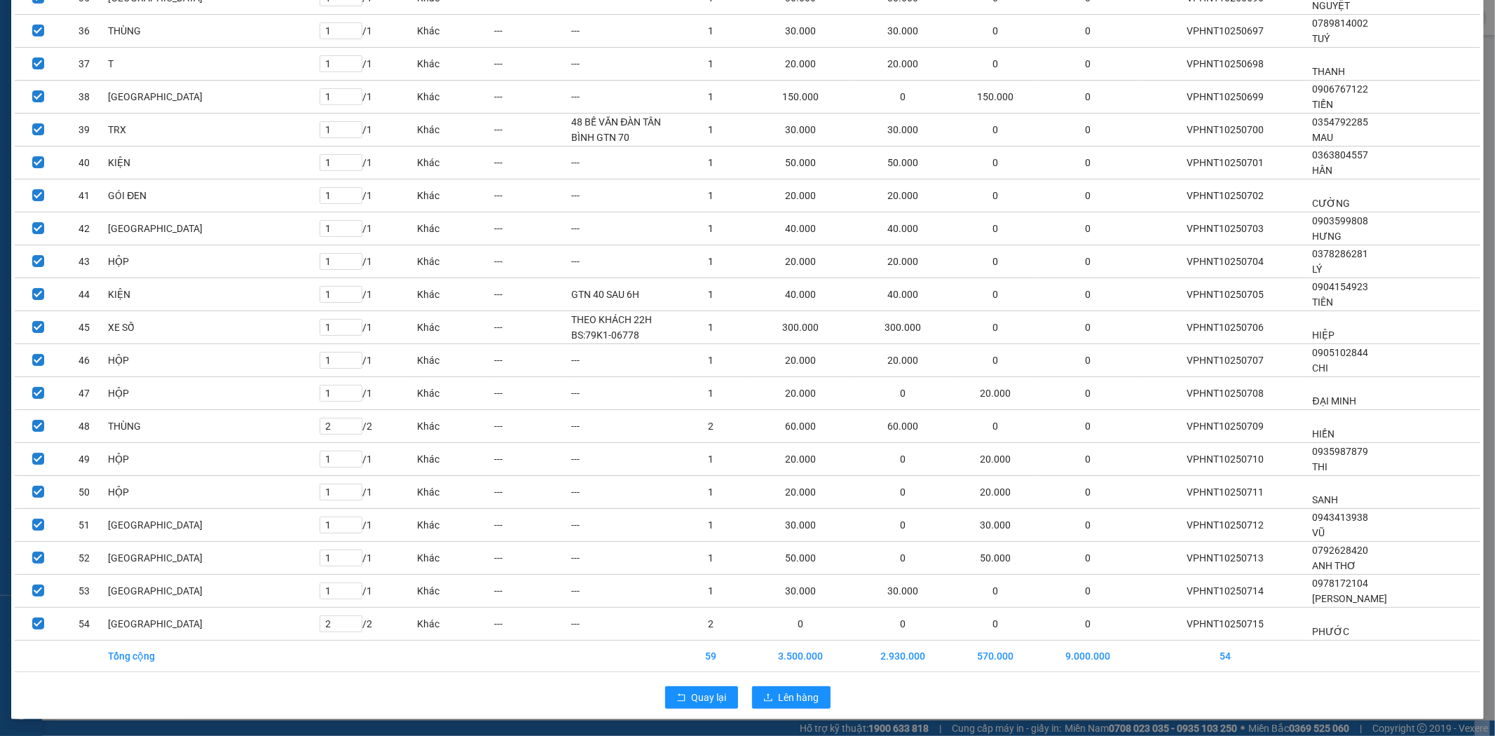
drag, startPoint x: 1481, startPoint y: 258, endPoint x: 1470, endPoint y: 772, distance: 514.5
click at [1470, 735] on html "Kết quả tìm kiếm ( 2 ) Bộ lọc Ngày tạo đơn gần nhất Mã ĐH Trạng thái Món hàng T…" at bounding box center [747, 368] width 1495 height 736
click at [794, 704] on span "Lên hàng" at bounding box center [799, 697] width 41 height 15
